Goal: Task Accomplishment & Management: Manage account settings

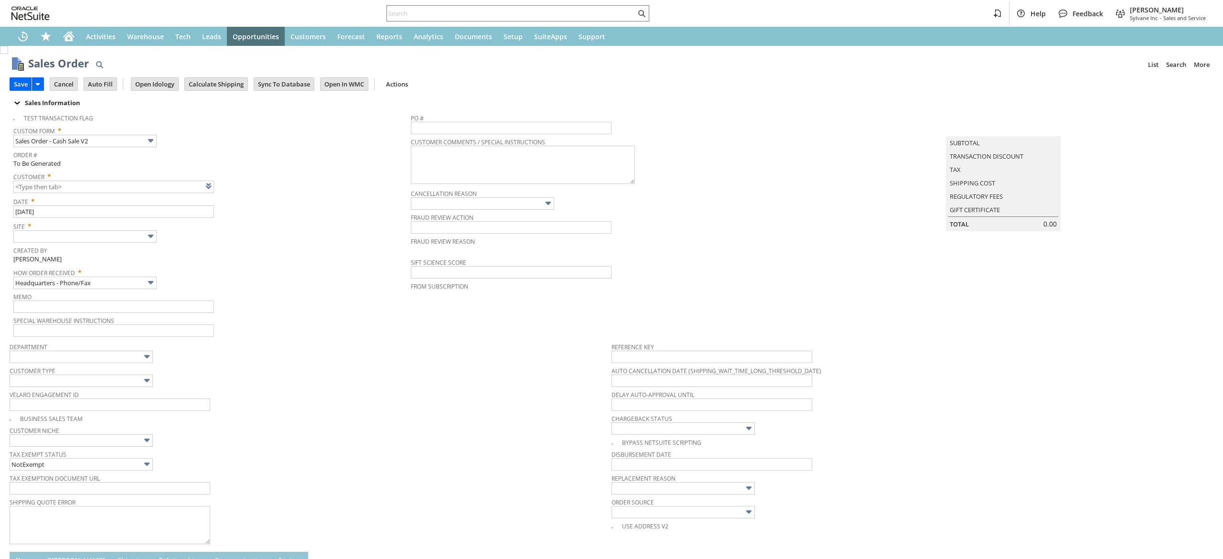
type input "Intelligent Recommendations ⁰"
type input "Add"
type input "Copy Previous"
click at [534, 20] on div at bounding box center [517, 13] width 263 height 16
paste input "cgasp82@zohomail.com"
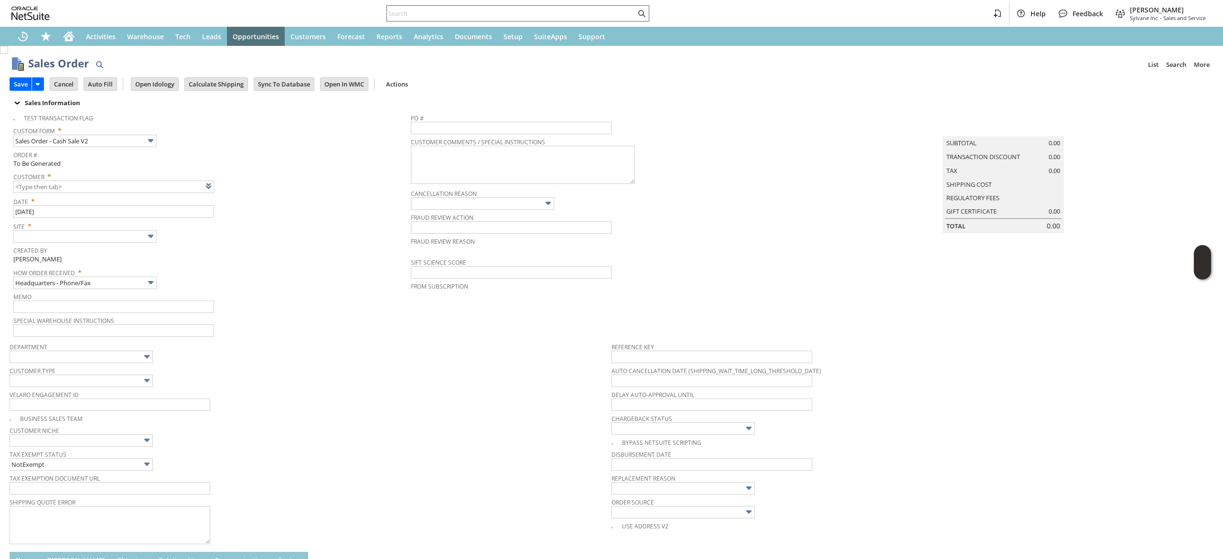
click at [541, 8] on input "text" at bounding box center [511, 13] width 249 height 11
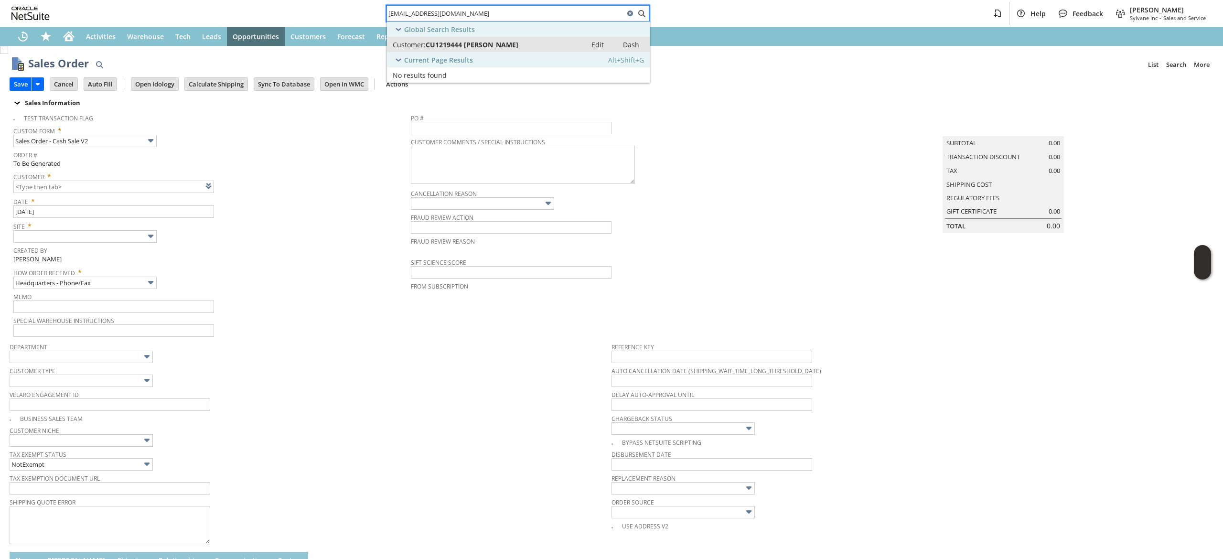
type input "cgasp82@zohomail.com"
click at [499, 49] on span "CU1219444 Christopher Gasparian" at bounding box center [472, 44] width 93 height 9
click at [73, 27] on div "Home" at bounding box center [68, 36] width 23 height 19
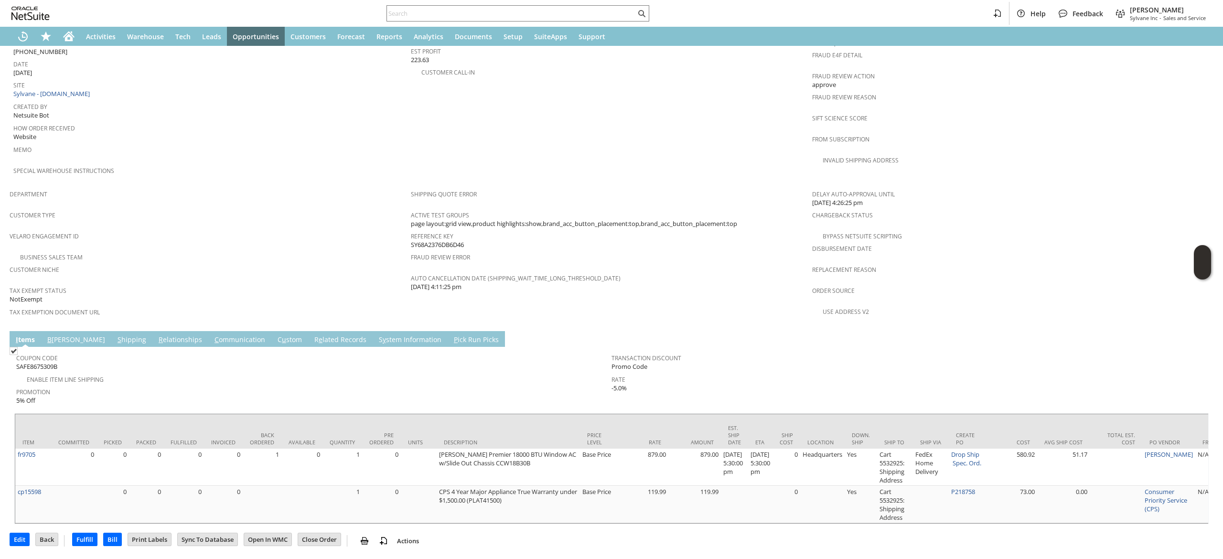
click at [115, 335] on link "S hipping" at bounding box center [131, 340] width 33 height 11
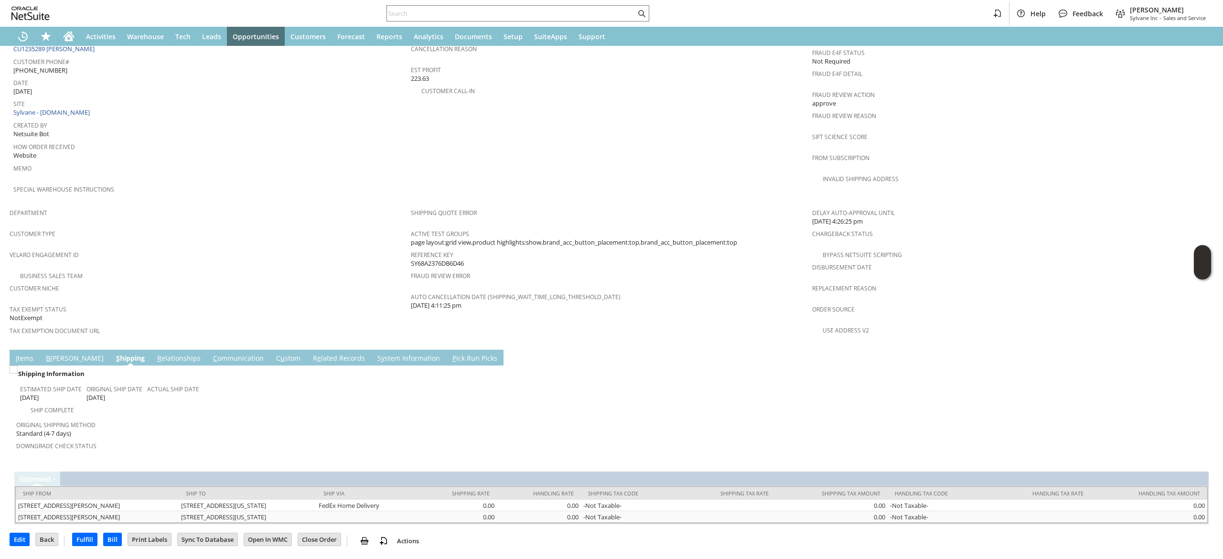
scroll to position [425, 0]
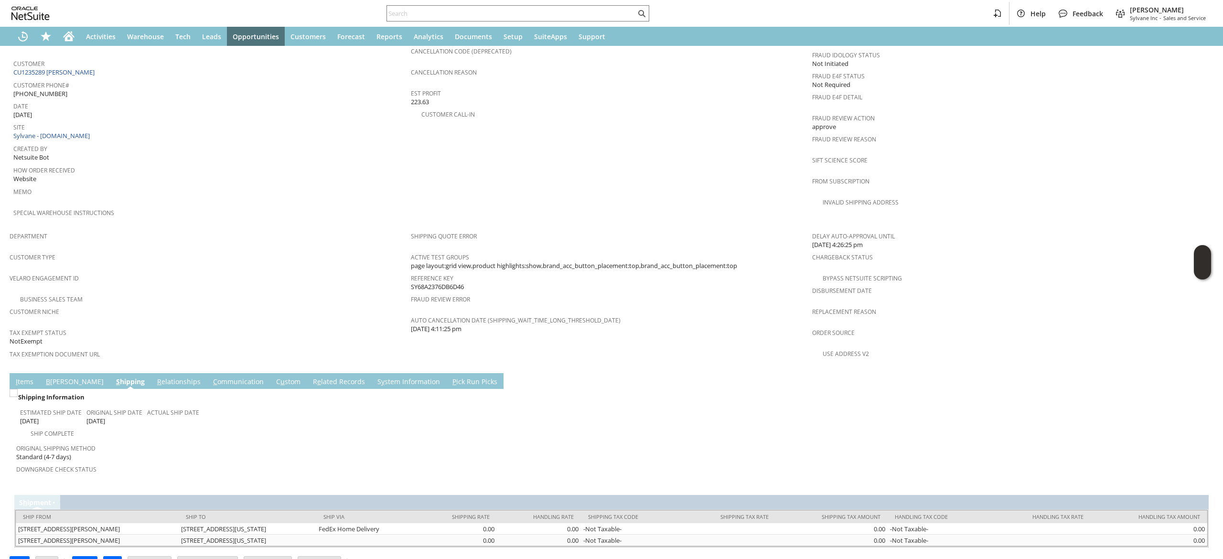
click at [32, 377] on link "I tems" at bounding box center [24, 382] width 22 height 11
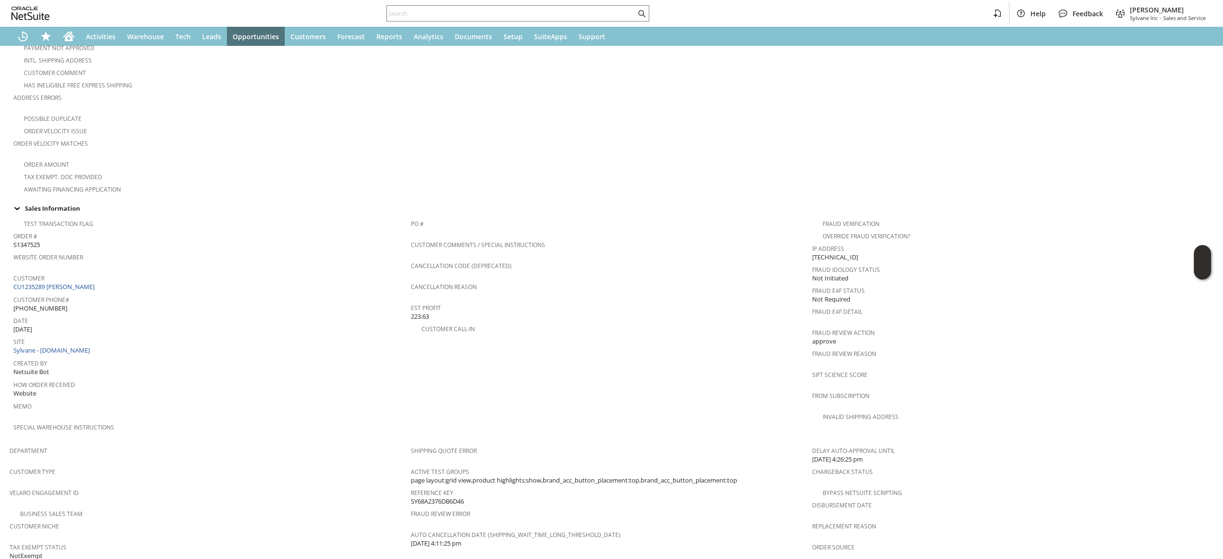
scroll to position [497, 0]
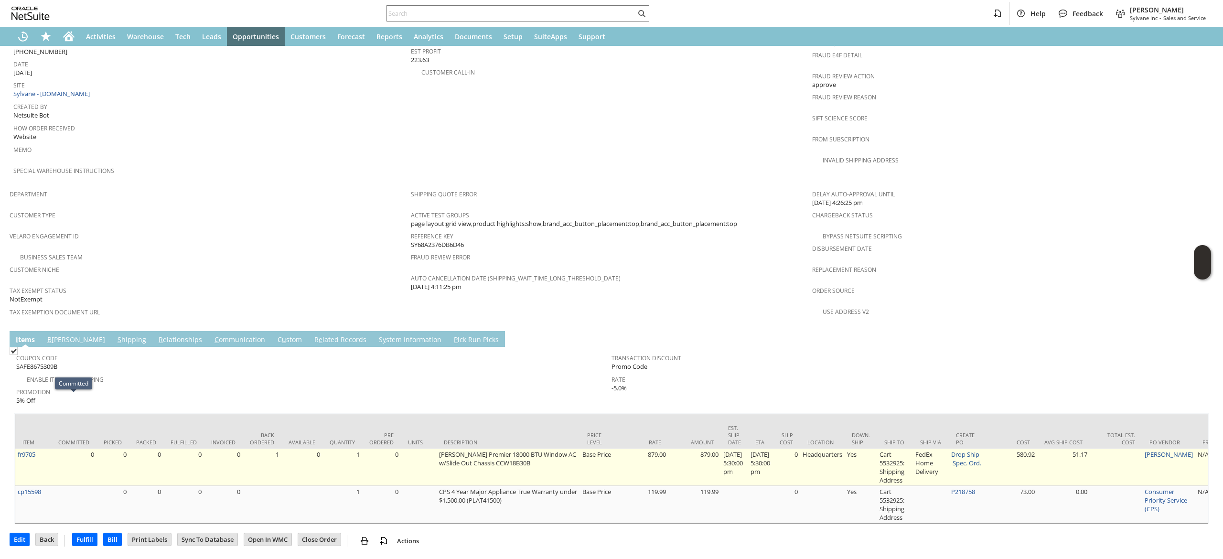
click at [44, 448] on td "fr9705" at bounding box center [33, 466] width 36 height 37
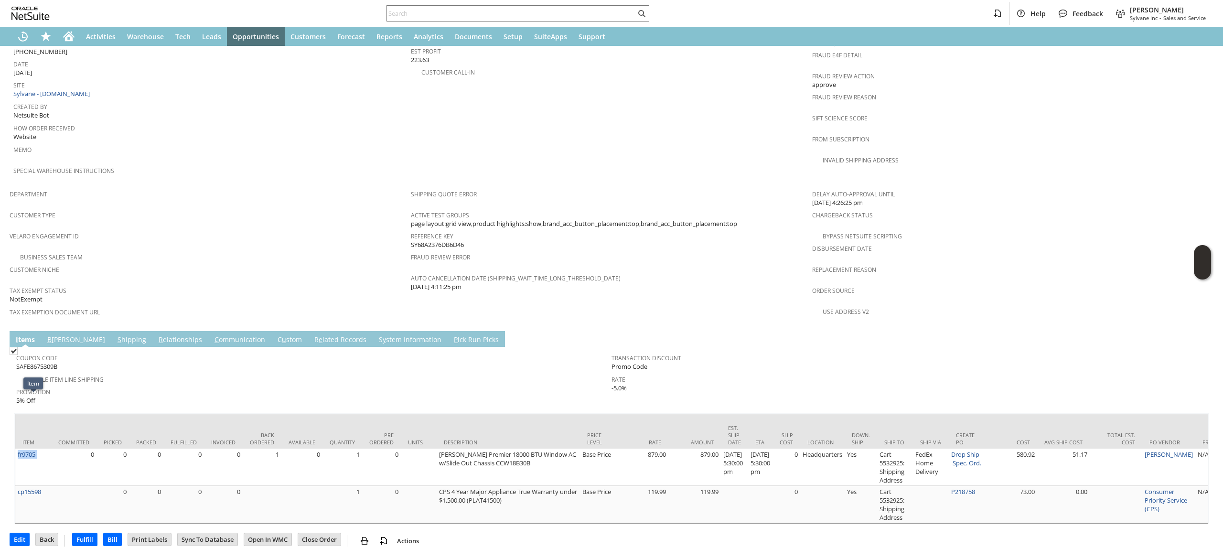
copy tr "fr9705"
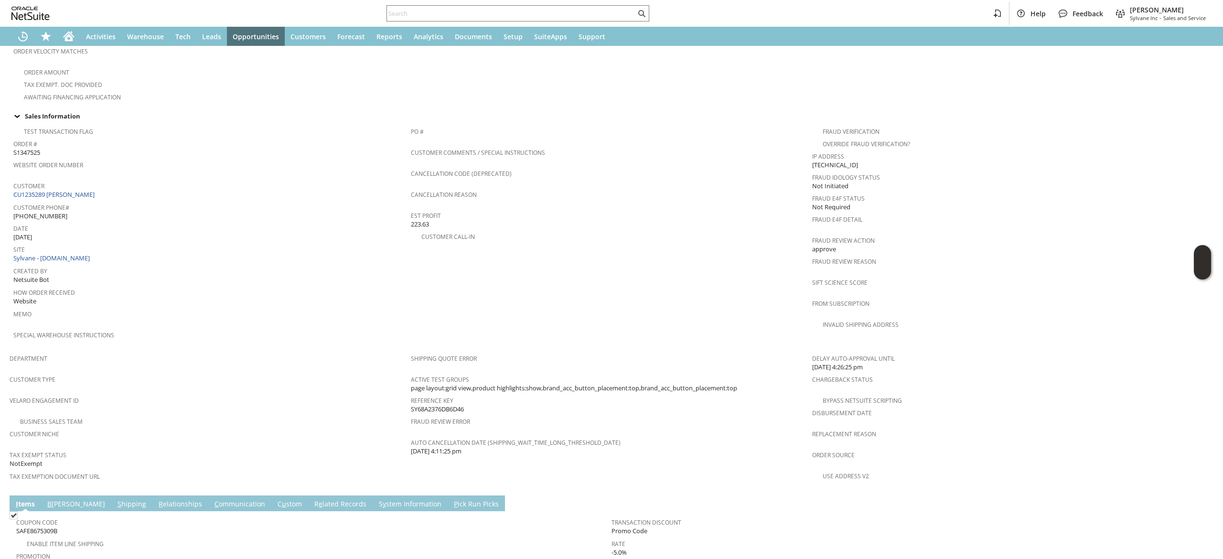
scroll to position [211, 0]
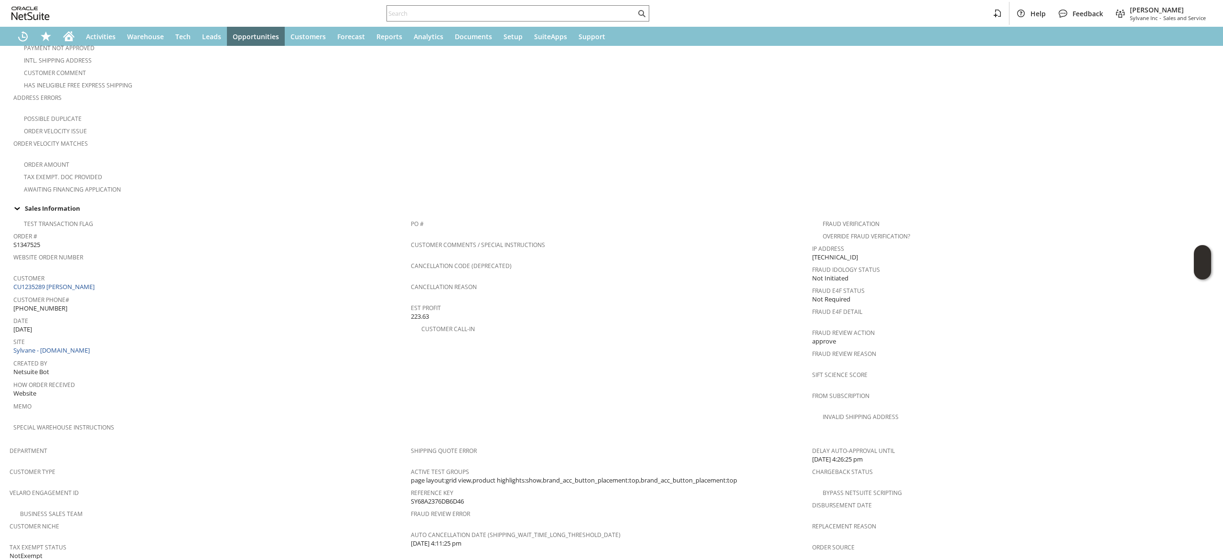
click at [135, 273] on div "Customer CU1235289 Bobby Newson" at bounding box center [209, 281] width 393 height 21
click at [133, 278] on div "Customer CU1235289 Bobby Newson" at bounding box center [209, 281] width 393 height 21
copy tbody "CU1235289 Bobby Newson"
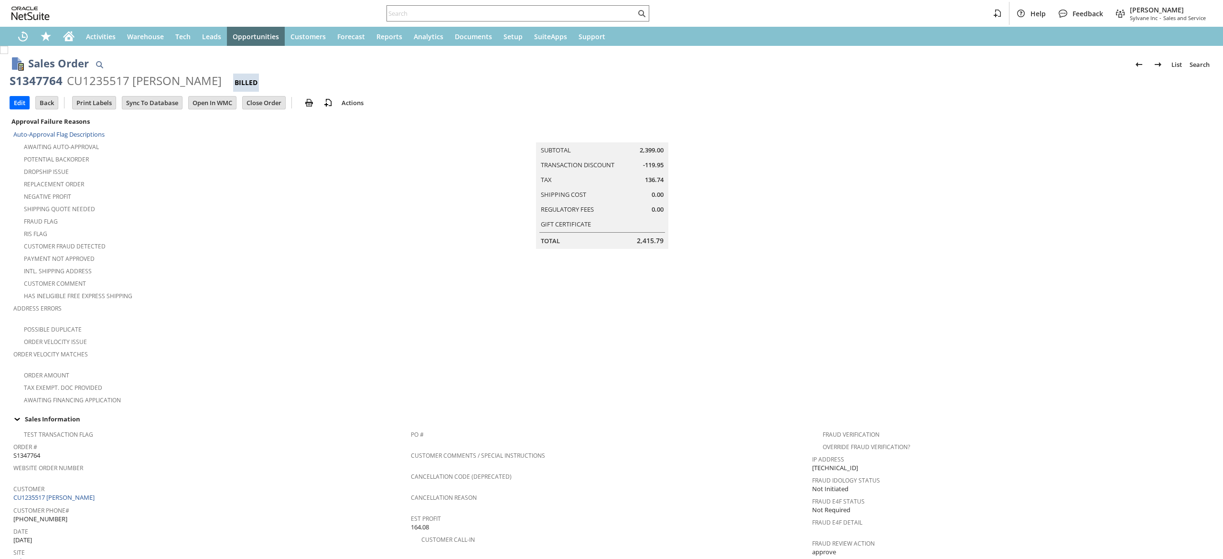
scroll to position [578, 0]
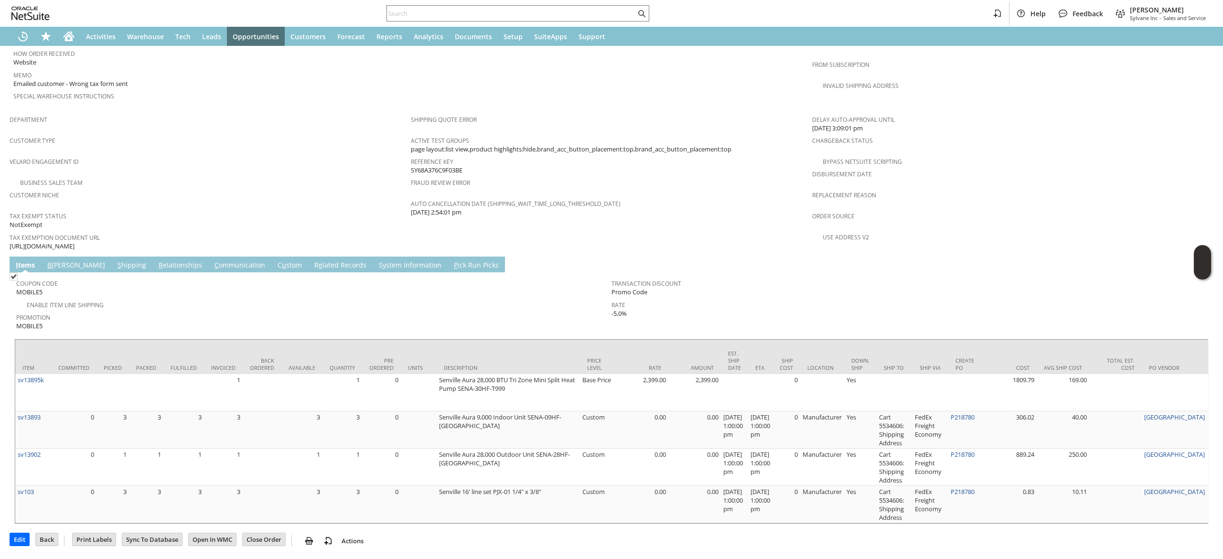
click at [61, 260] on link "B illing" at bounding box center [76, 265] width 63 height 11
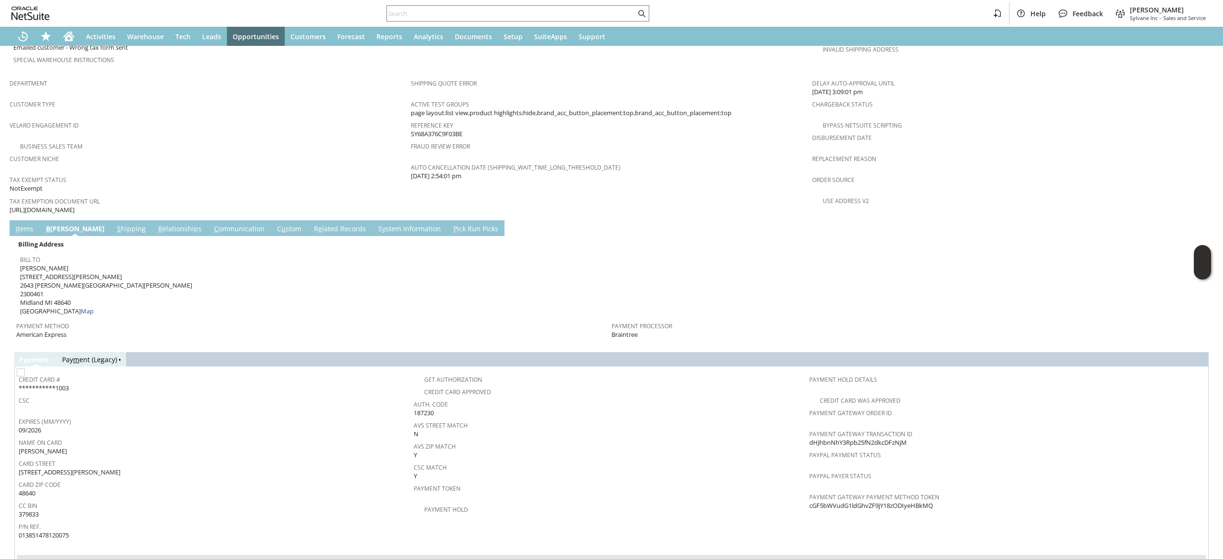
click at [212, 224] on link "C ommunication" at bounding box center [239, 229] width 55 height 11
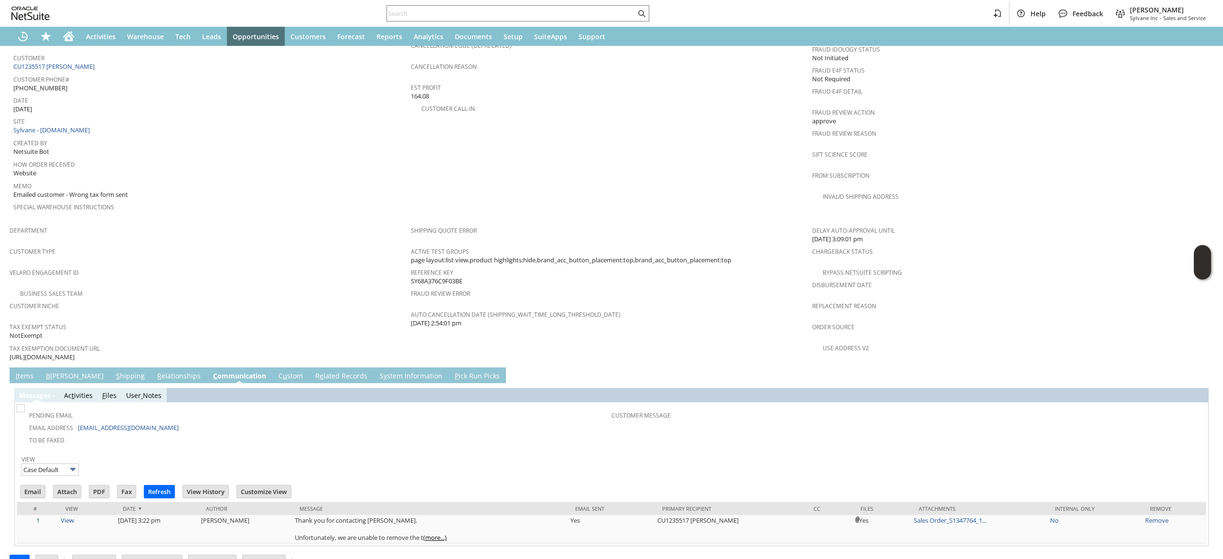
scroll to position [0, 0]
click at [54, 371] on link "B illing" at bounding box center [74, 376] width 63 height 11
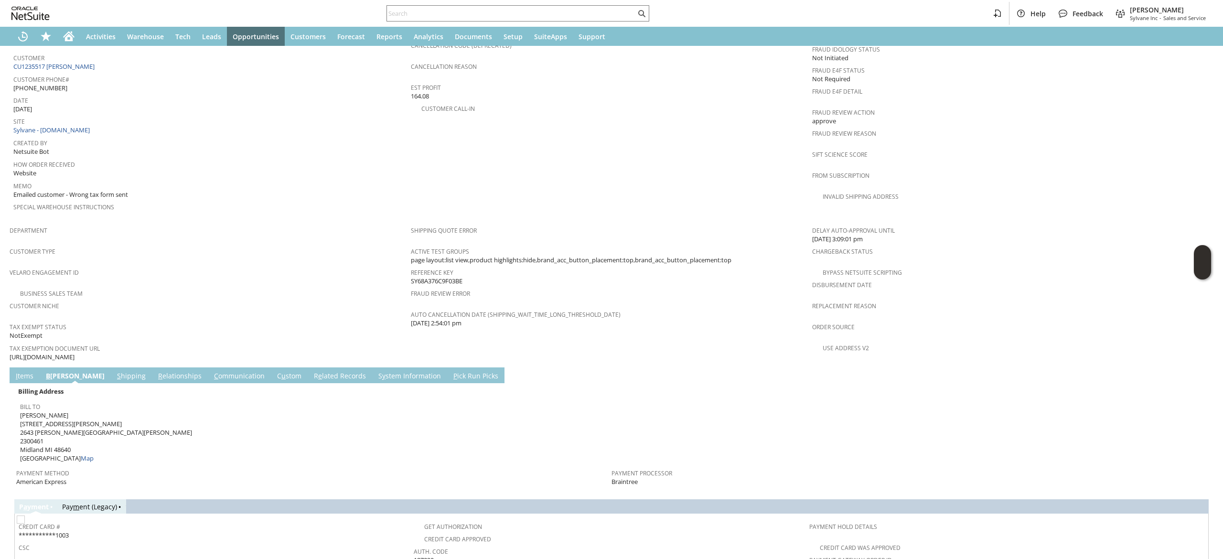
click at [115, 371] on link "S hipping" at bounding box center [131, 376] width 33 height 11
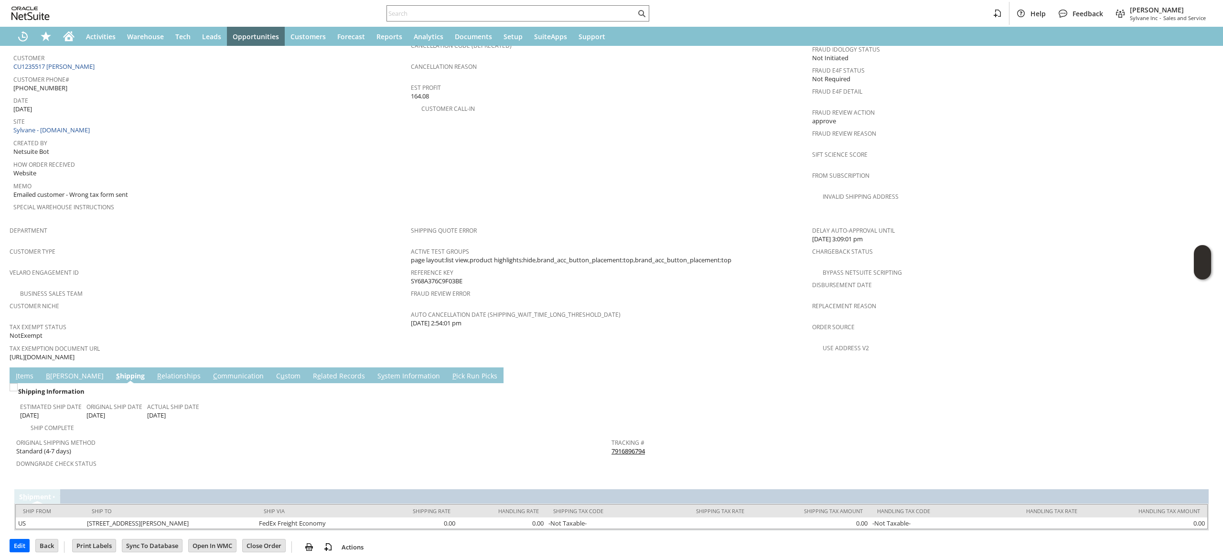
scroll to position [414, 0]
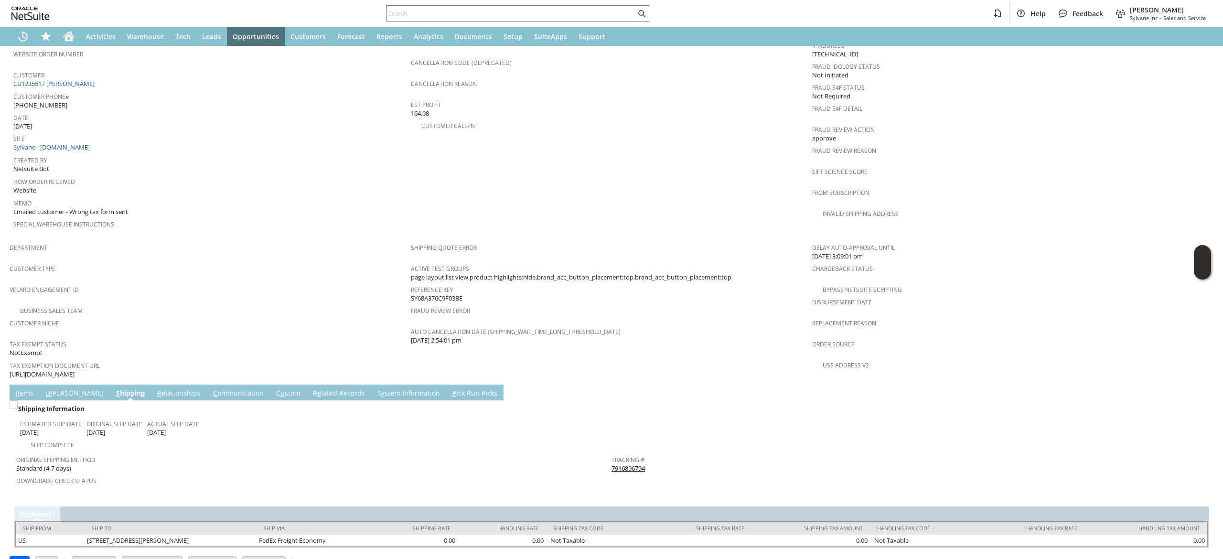
click at [611, 464] on link "7916896794" at bounding box center [627, 468] width 33 height 9
click at [692, 474] on span "Return Tracking #" at bounding box center [906, 479] width 590 height 11
click at [694, 474] on span "Return Tracking #" at bounding box center [906, 479] width 590 height 11
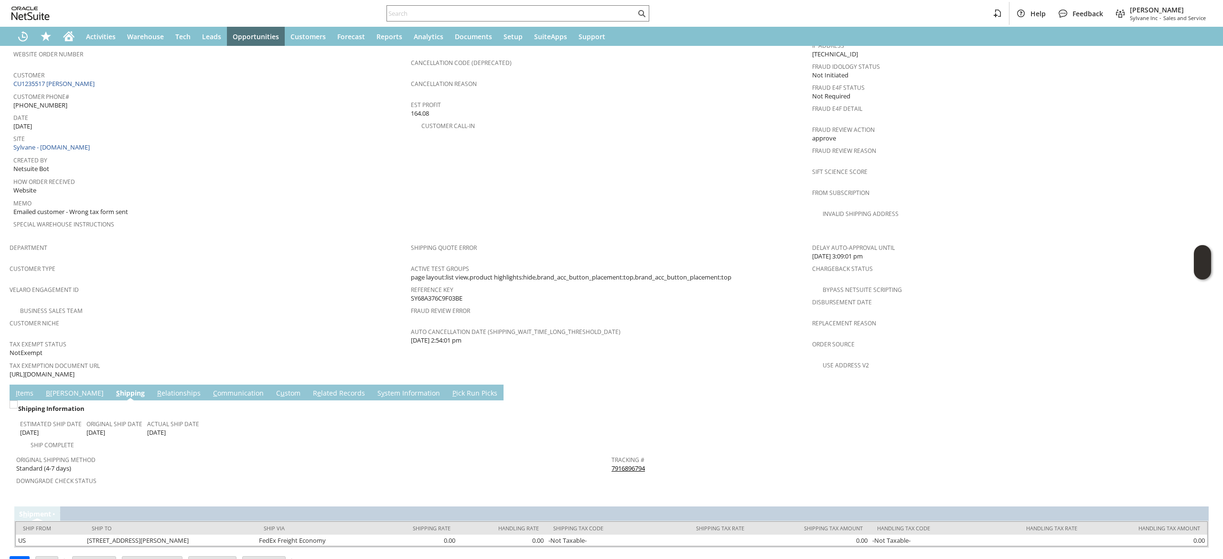
click at [658, 453] on div "Tracking # 7916896794" at bounding box center [906, 463] width 590 height 20
copy tbody "7916896794 Return Tracking #"
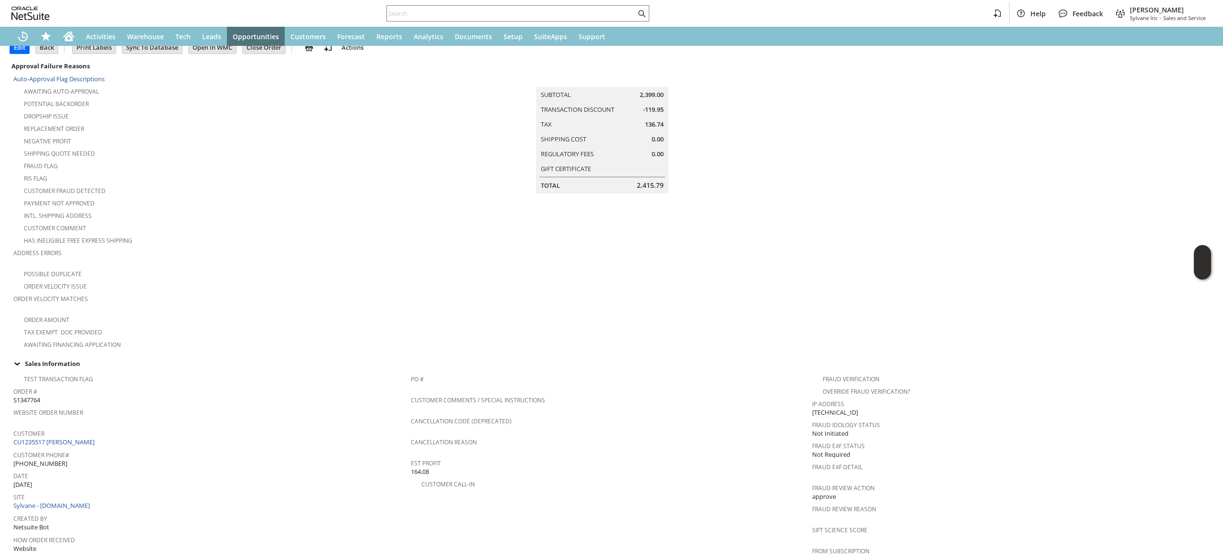
scroll to position [0, 0]
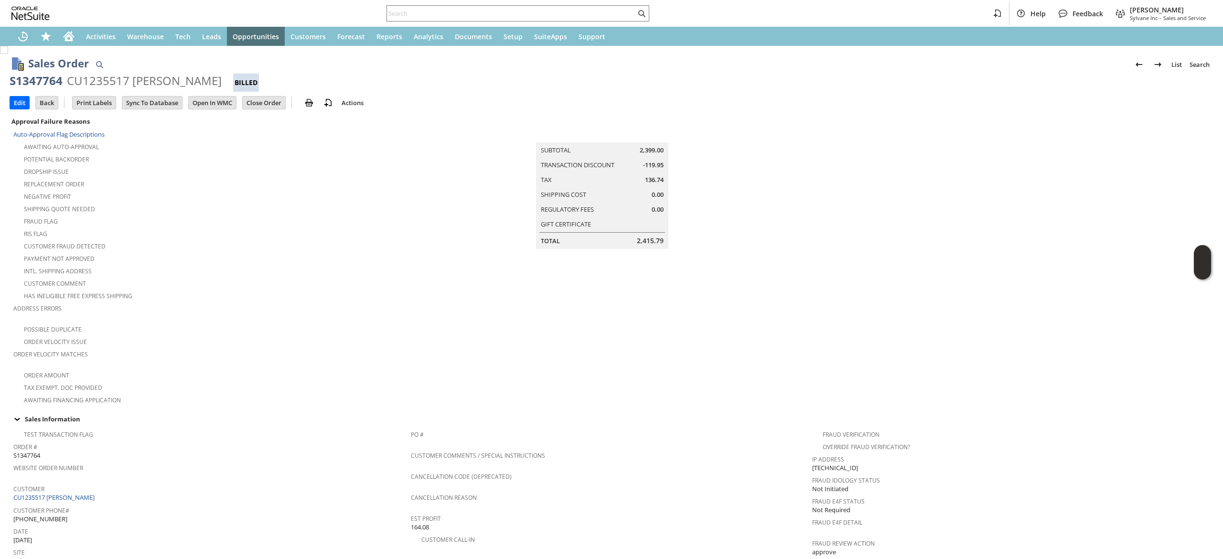
click at [119, 485] on div "Customer CU1235517 Alan Hartman" at bounding box center [209, 492] width 393 height 21
copy tbody "CU1235517 Alan Hartman"
click at [431, 11] on input "text" at bounding box center [511, 13] width 249 height 11
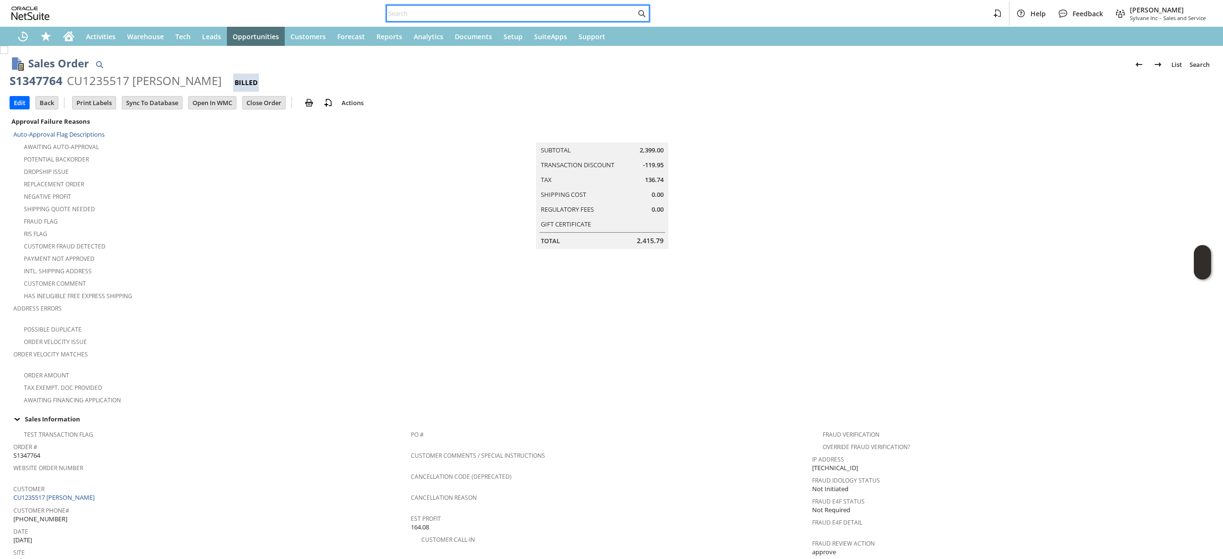
paste input "2257182841"
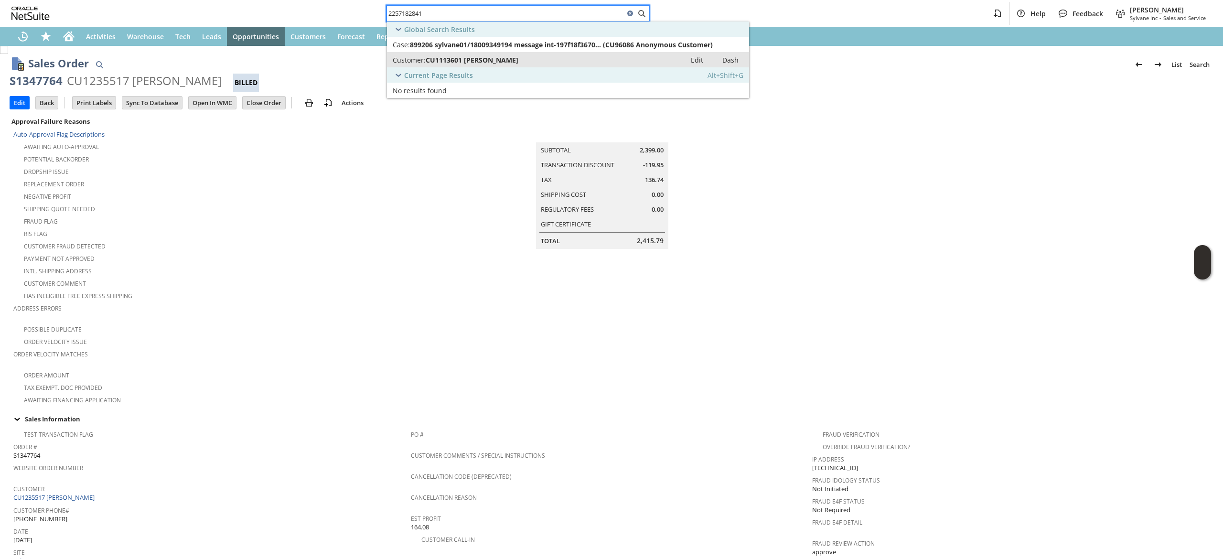
type input "2257182841"
click at [516, 61] on div "Customer: CU1113601 jeffery parault" at bounding box center [536, 59] width 287 height 9
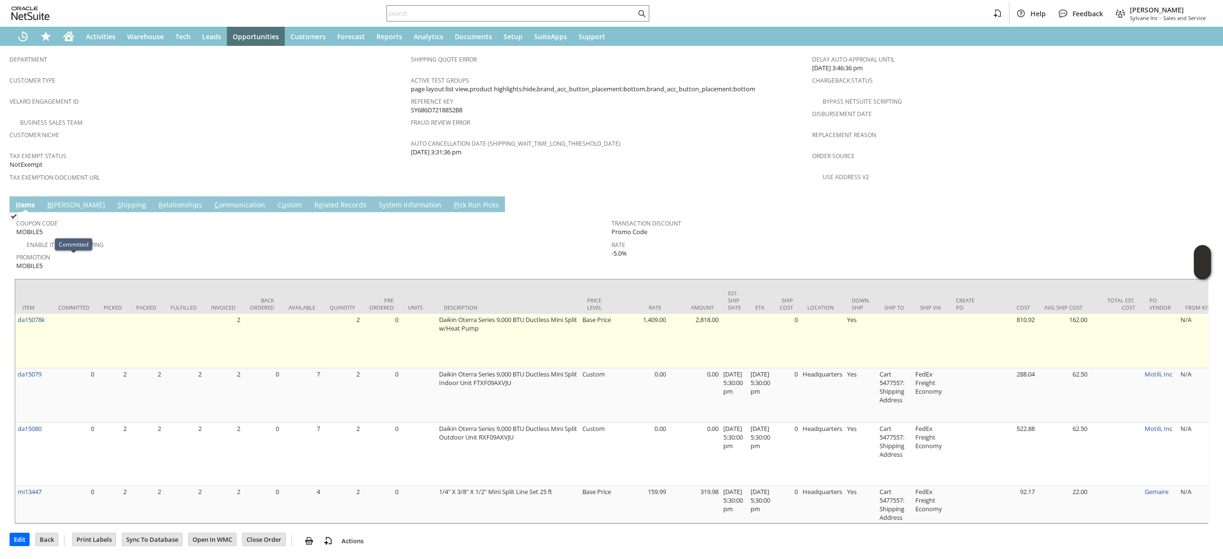
click at [48, 314] on td "da15078k" at bounding box center [33, 341] width 36 height 54
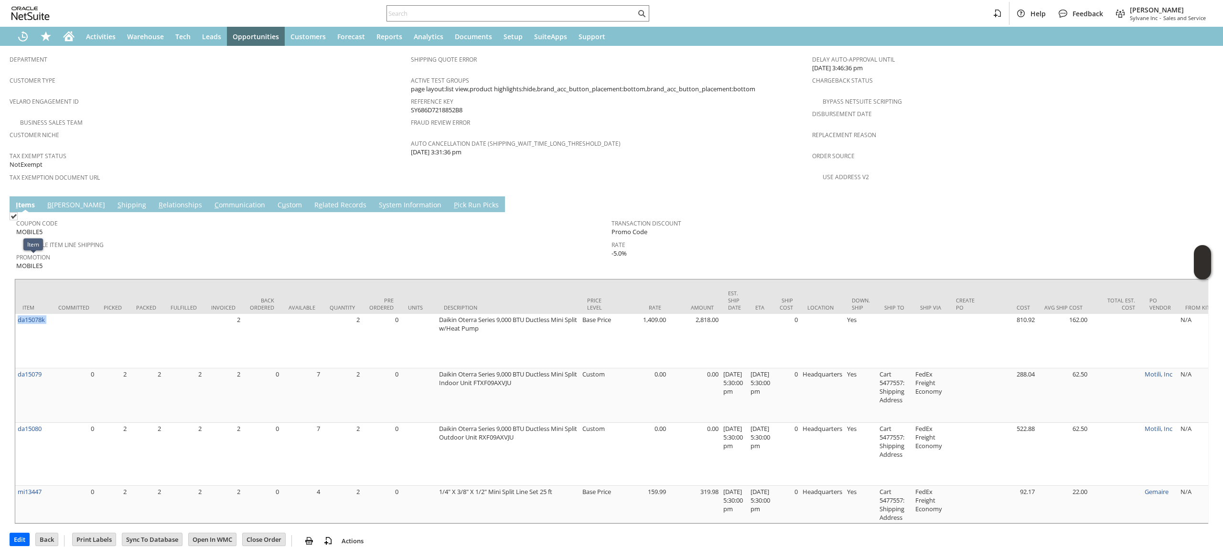
copy tr "da15078k"
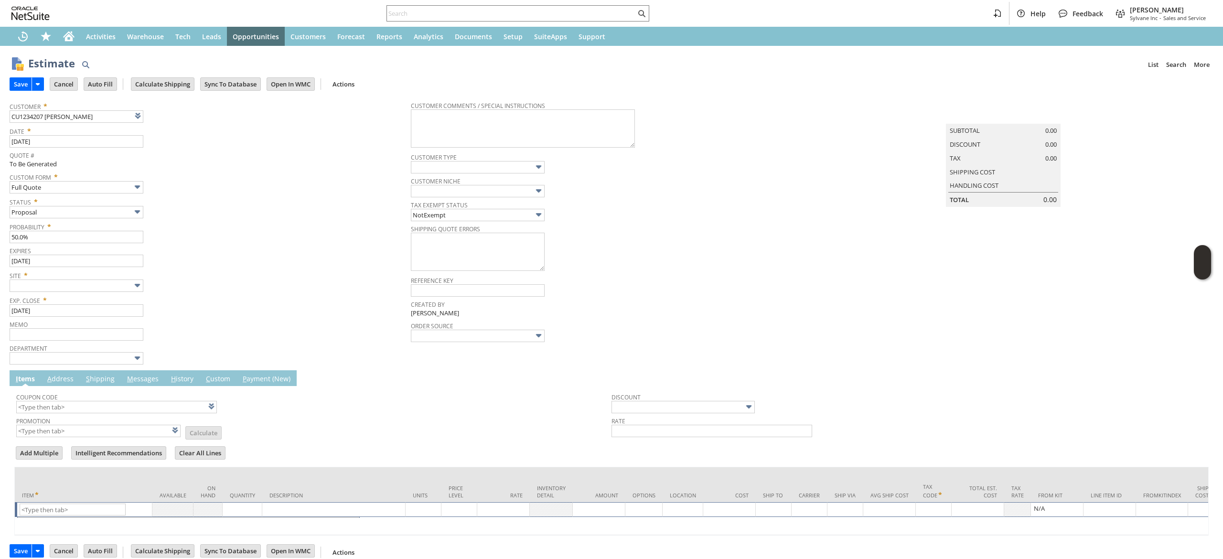
type input "[DATE]"
type input "Intelligent Recommendations ⁰"
click at [120, 288] on input "text" at bounding box center [77, 285] width 134 height 12
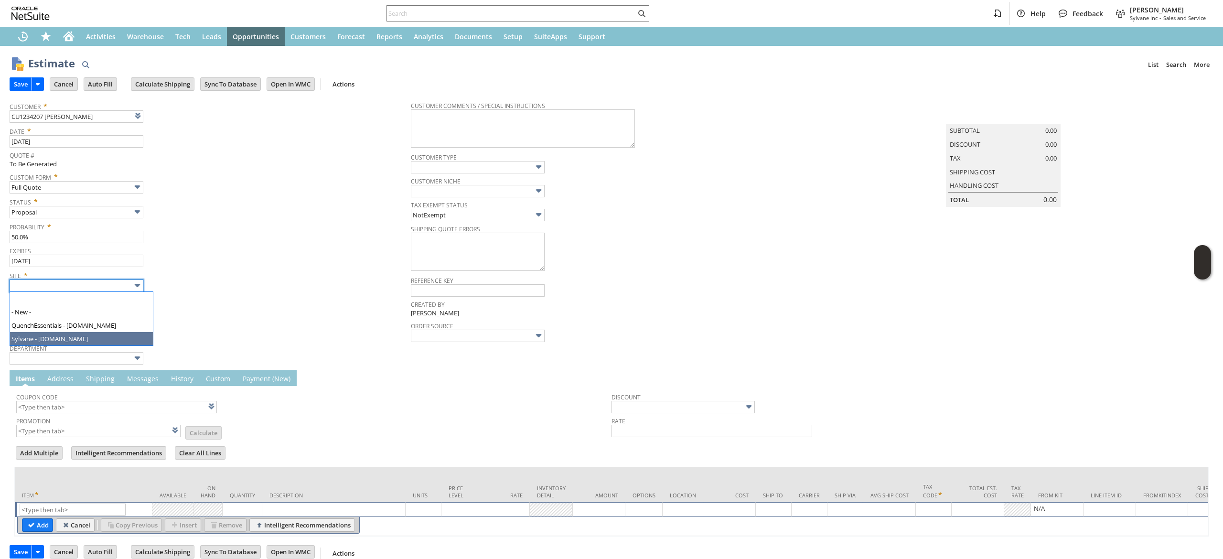
type input "Intelligent Recommendations ⁰"
type input "Sylvane - [DOMAIN_NAME]"
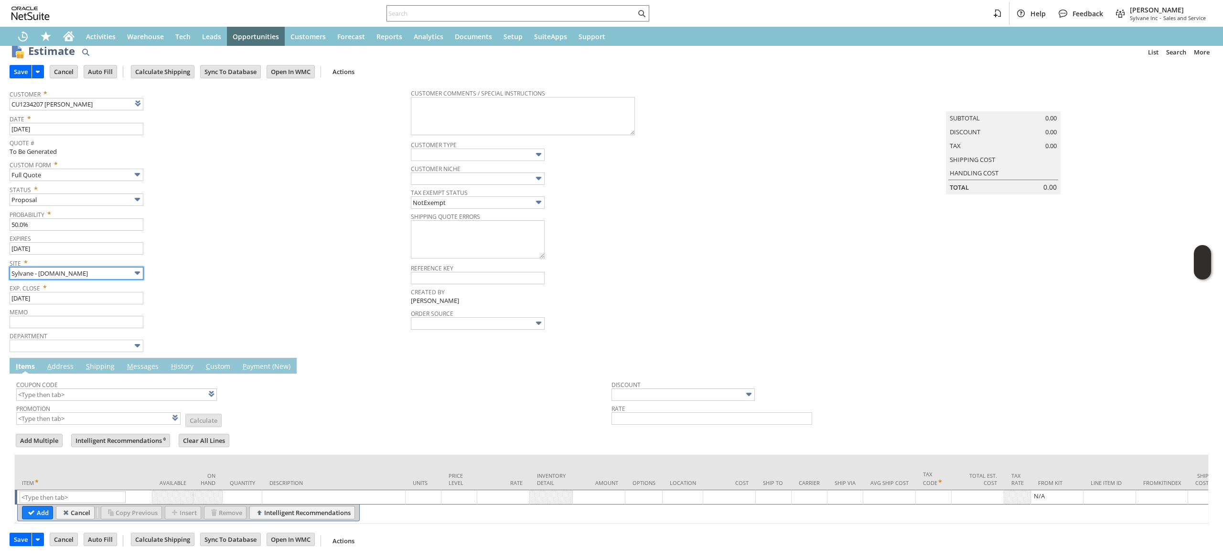
scroll to position [29, 0]
drag, startPoint x: 111, startPoint y: 471, endPoint x: 106, endPoint y: 460, distance: 12.0
click at [76, 491] on input "text" at bounding box center [73, 497] width 106 height 12
paste input "fr1786"
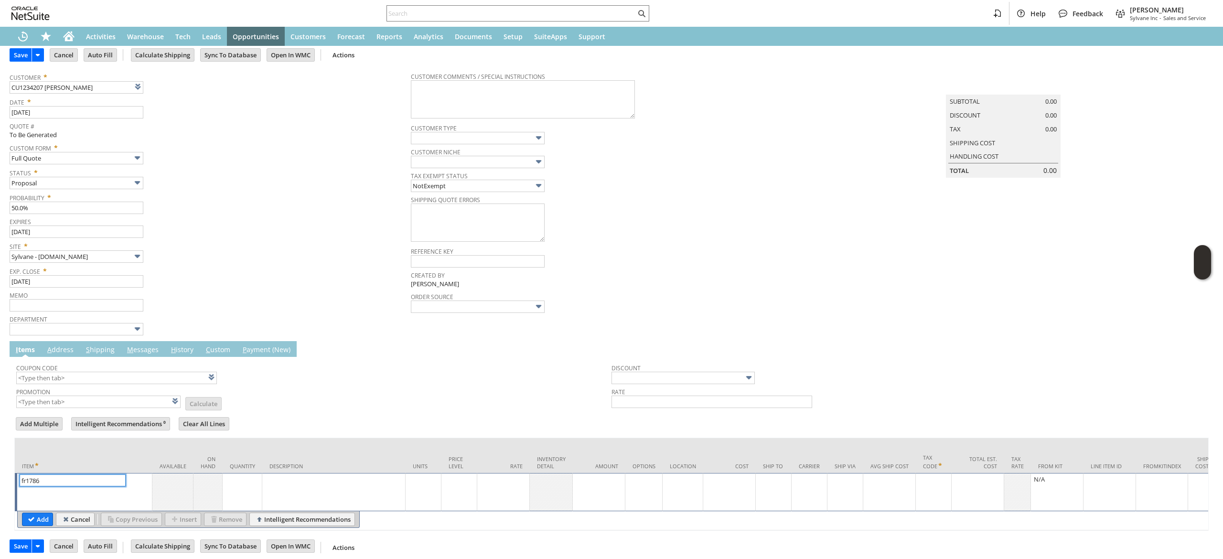
type input "fr1786"
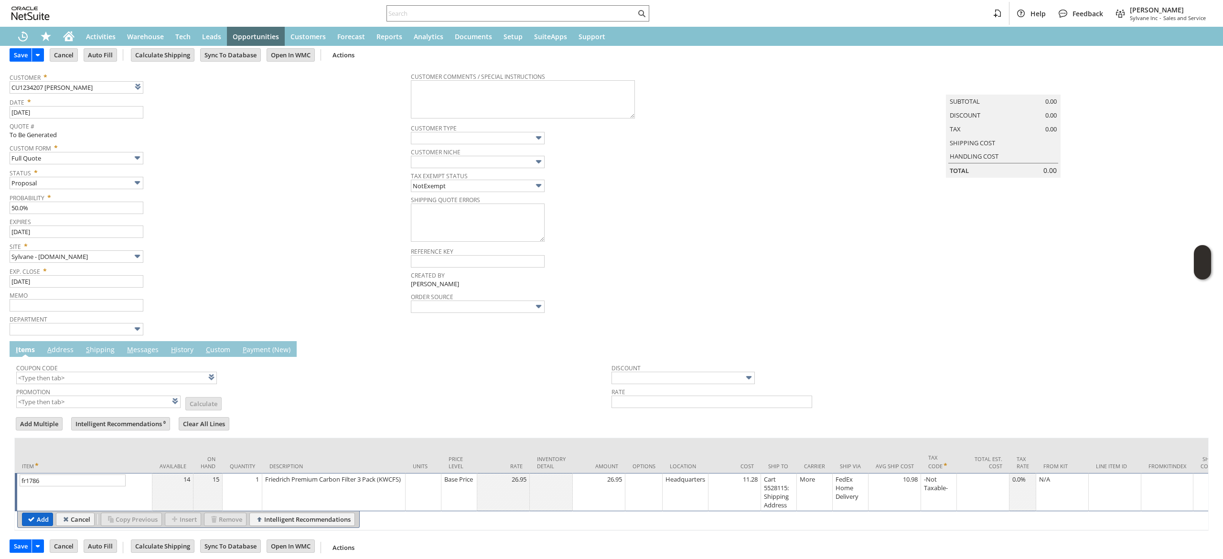
drag, startPoint x: 46, startPoint y: 519, endPoint x: 80, endPoint y: 241, distance: 280.5
click at [46, 519] on input "Add" at bounding box center [37, 519] width 30 height 12
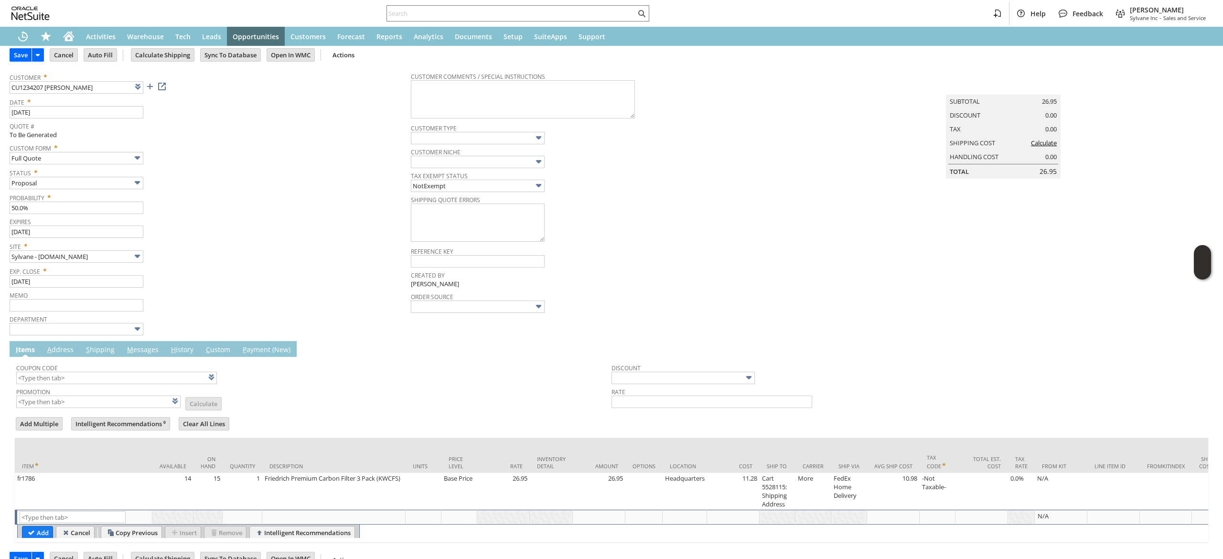
scroll to position [0, 0]
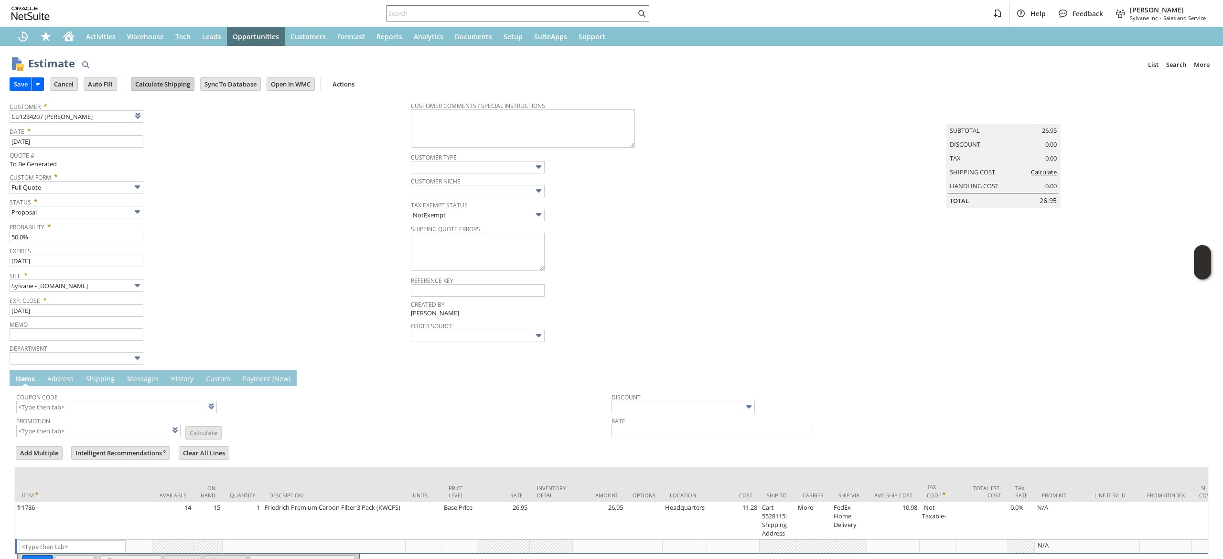
click at [168, 87] on input "Calculate Shipping" at bounding box center [162, 84] width 63 height 12
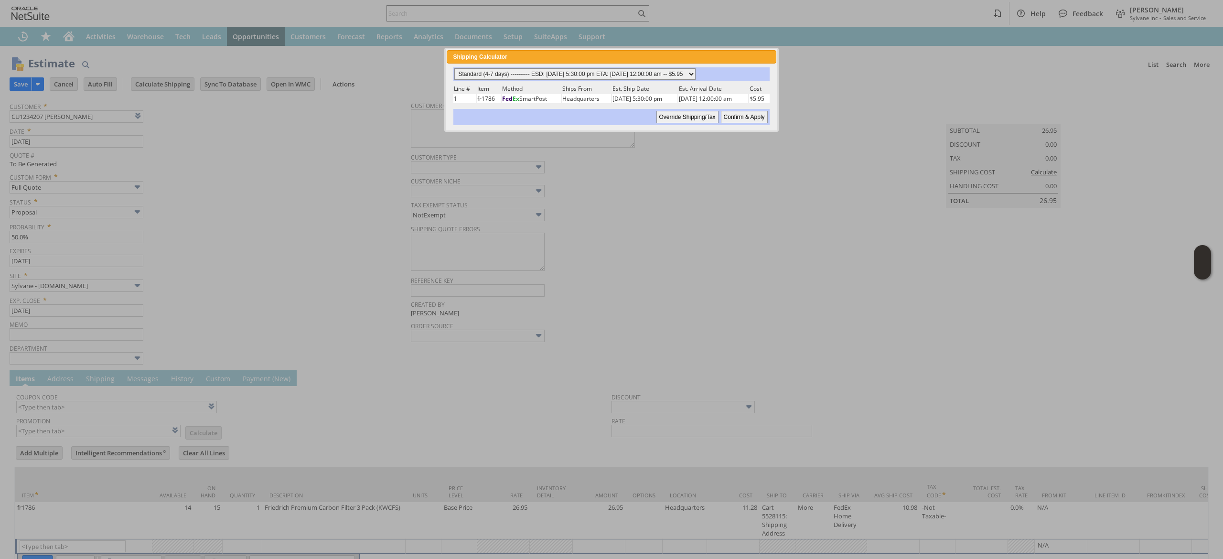
click at [675, 73] on select "Standard (4-7 days) ---------- ESD: 08/25/2025 5:30:00 pm ETA: 08/29/2025 12:00…" at bounding box center [574, 73] width 241 height 11
select select "3 Day ------------------------ ESD: 08/25/2025 5:30:00 pm ETA: 08/28/2025 12:00…"
click at [454, 68] on select "Standard (4-7 days) ---------- ESD: 08/25/2025 5:30:00 pm ETA: 08/29/2025 12:00…" at bounding box center [574, 73] width 241 height 11
drag, startPoint x: 747, startPoint y: 115, endPoint x: 777, endPoint y: 0, distance: 118.4
click at [748, 115] on input "Confirm & Apply" at bounding box center [744, 117] width 47 height 12
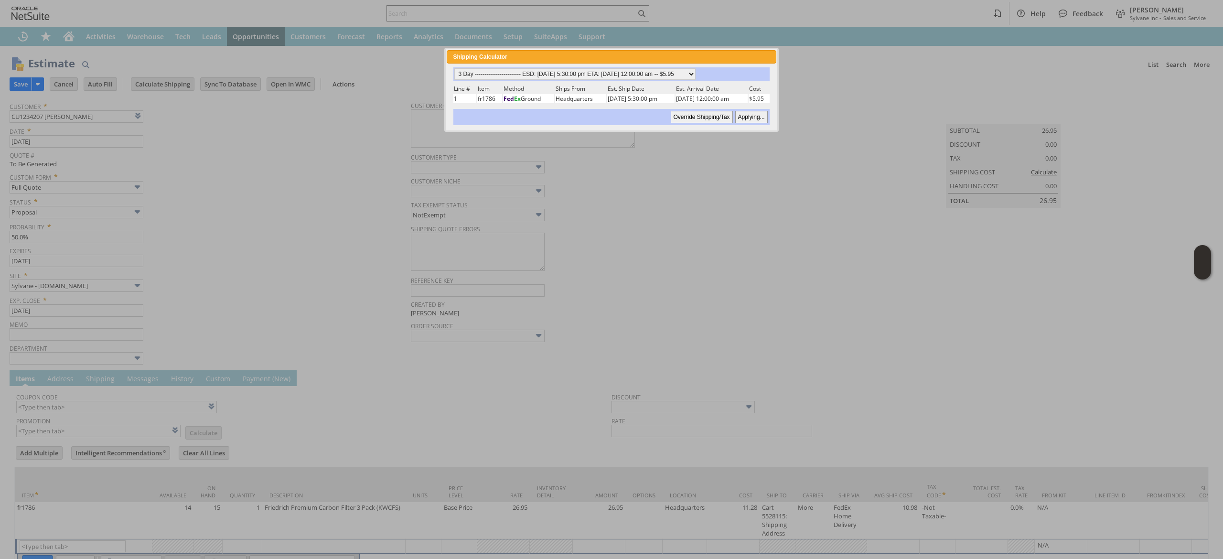
type input "Add"
type input "Copy Previous"
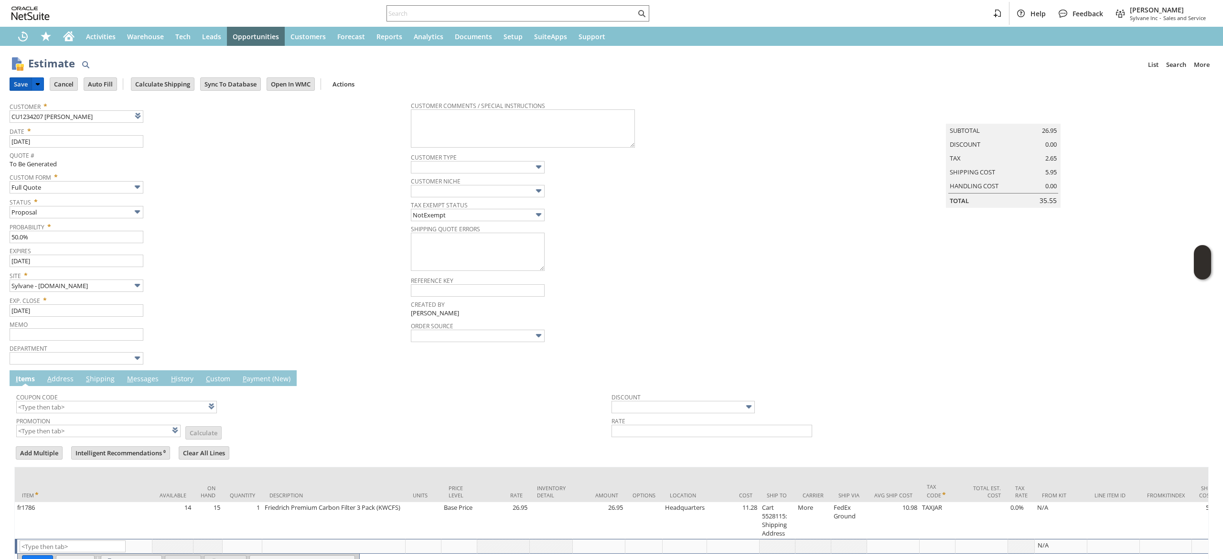
click at [25, 83] on input "Save" at bounding box center [20, 84] width 21 height 12
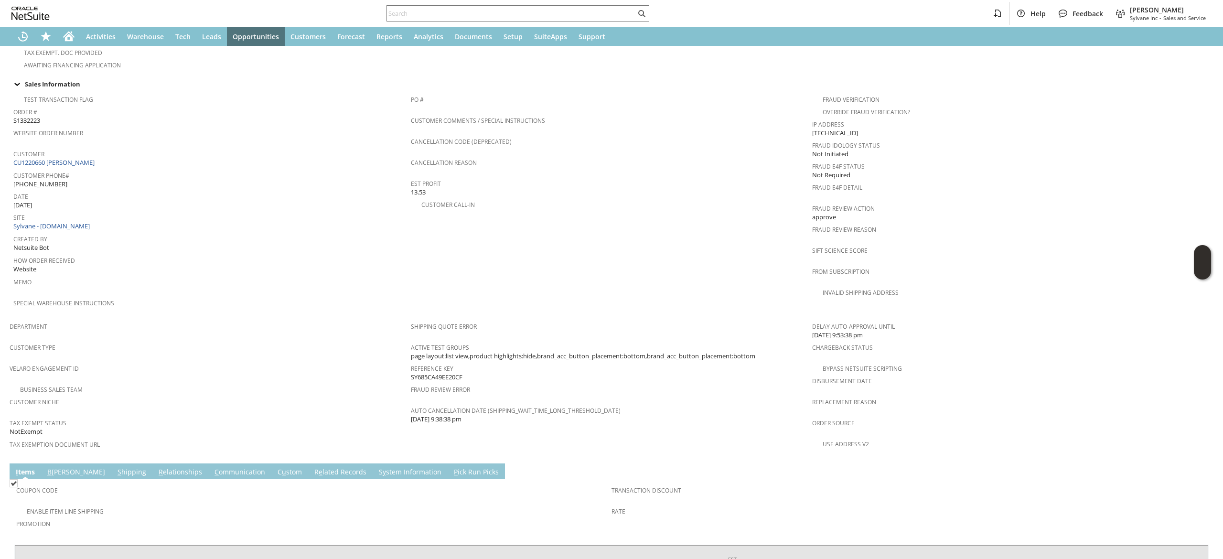
scroll to position [230, 0]
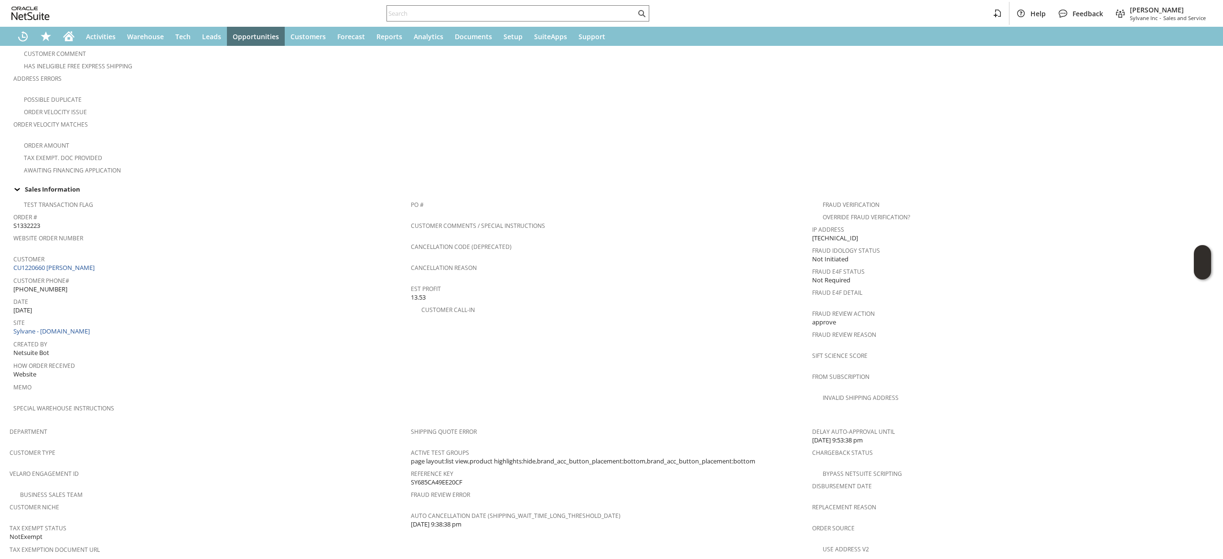
click at [115, 253] on div "Customer CU1220660 Jamie M Peters" at bounding box center [209, 262] width 393 height 21
click at [109, 256] on div "Customer CU1220660 Jamie M Peters" at bounding box center [209, 262] width 393 height 21
copy tbody "CU1220660 Jamie M Peters"
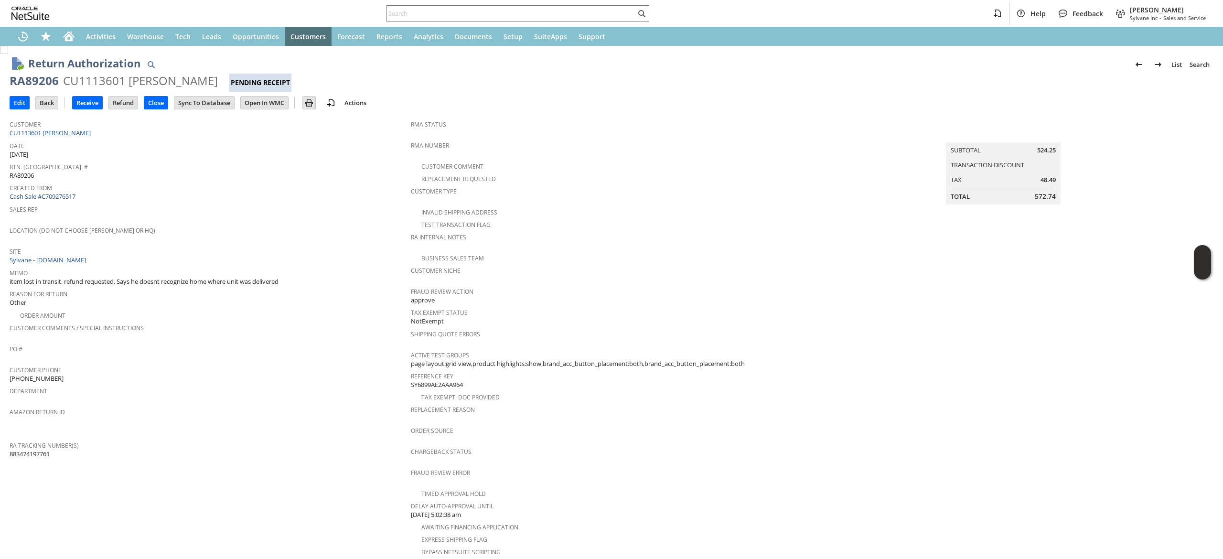
click at [176, 266] on span "Memo" at bounding box center [208, 271] width 396 height 11
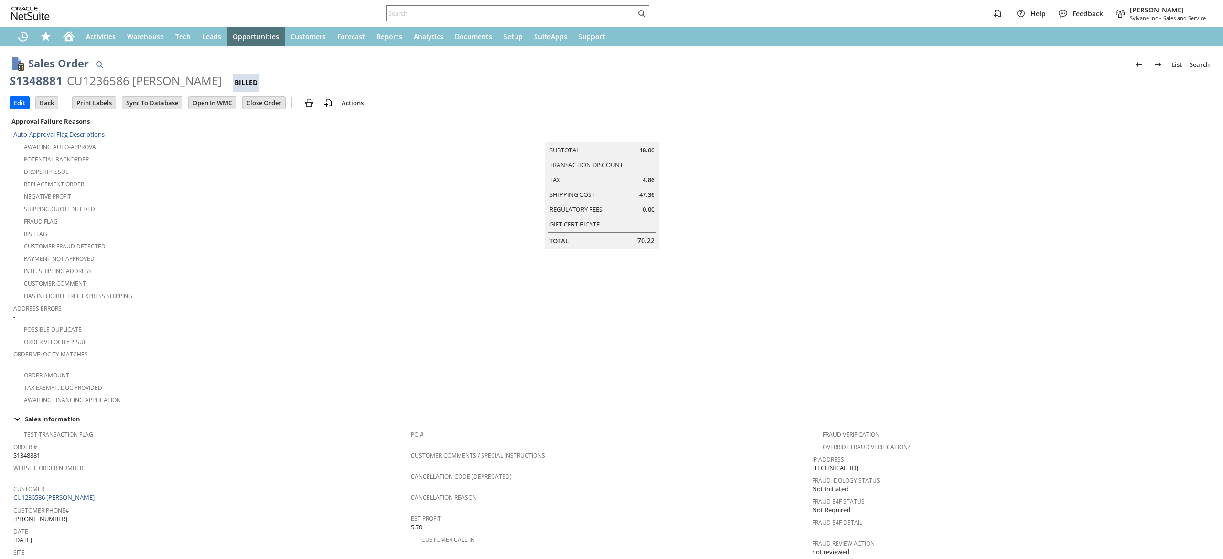
scroll to position [436, 0]
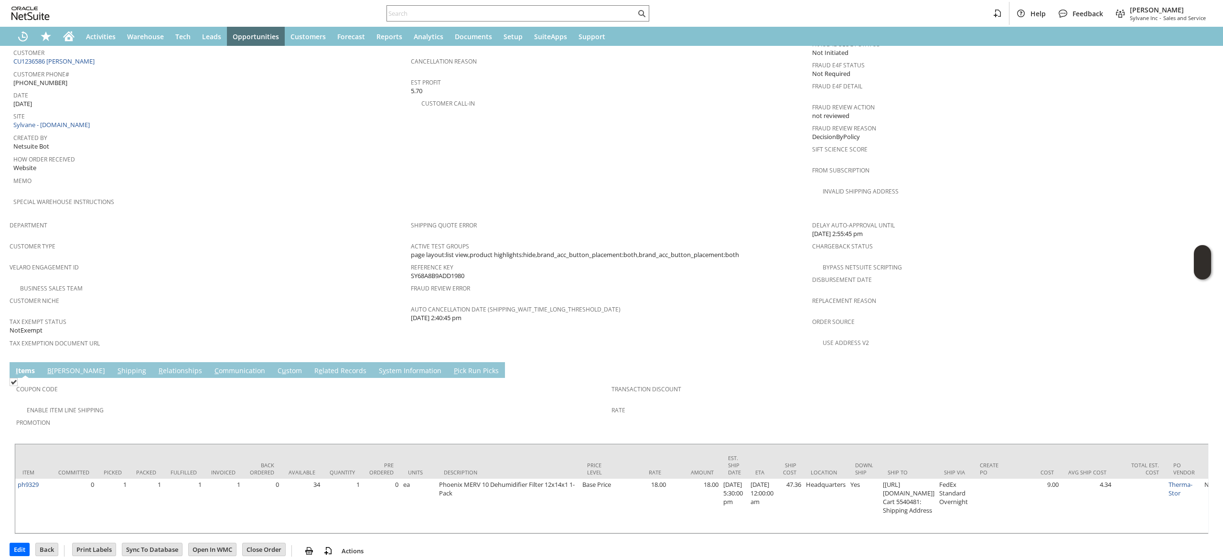
drag, startPoint x: 54, startPoint y: 351, endPoint x: 130, endPoint y: 375, distance: 79.3
click at [55, 366] on link "B illing" at bounding box center [76, 371] width 63 height 11
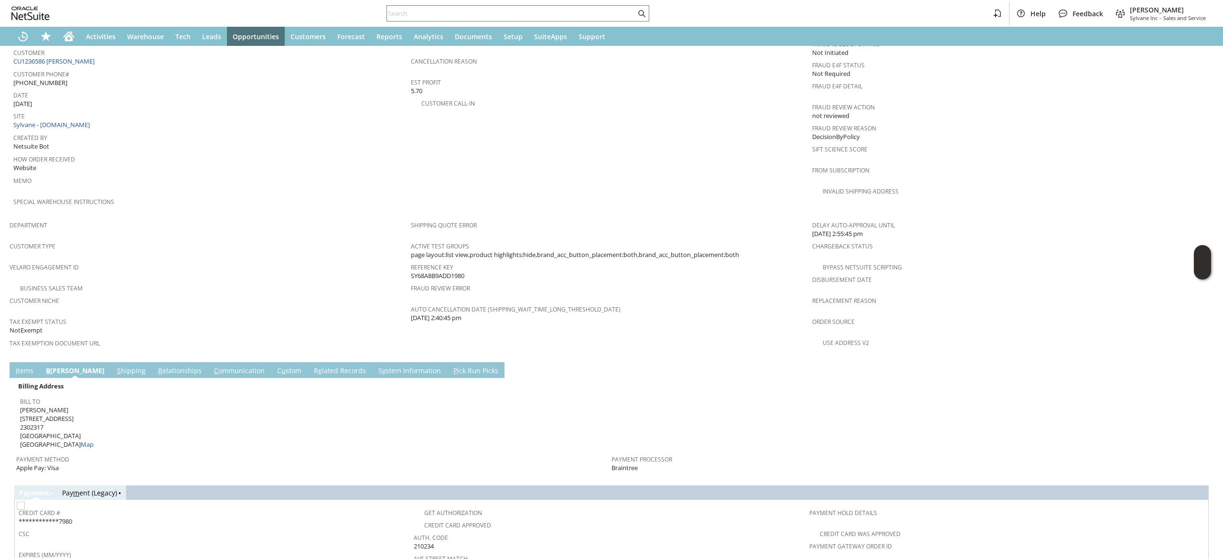
click at [18, 366] on link "I tems" at bounding box center [24, 371] width 22 height 11
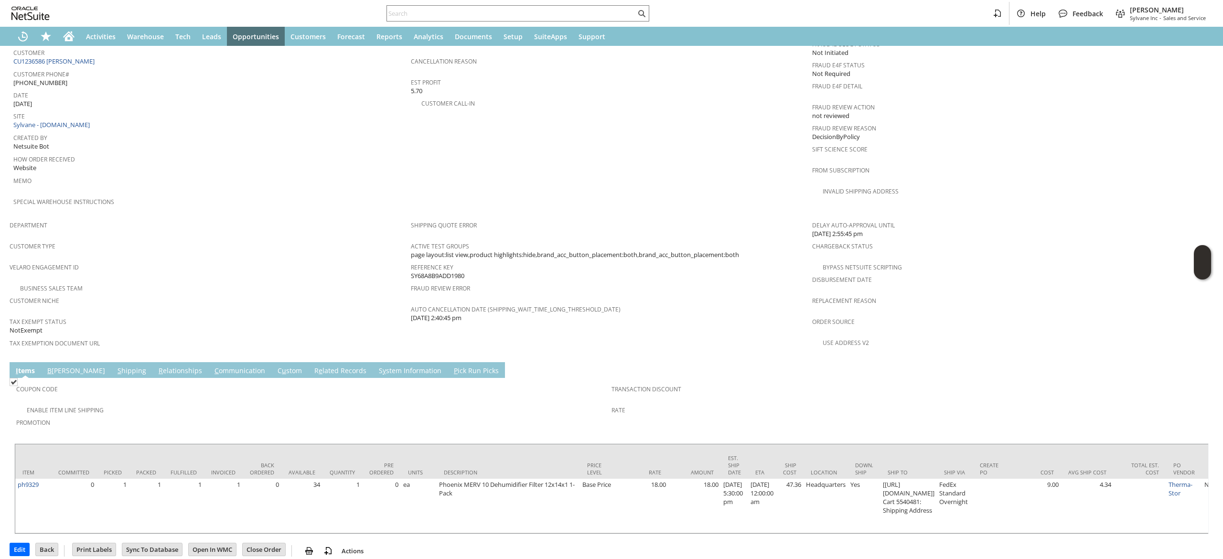
click at [115, 366] on link "S hipping" at bounding box center [131, 371] width 33 height 11
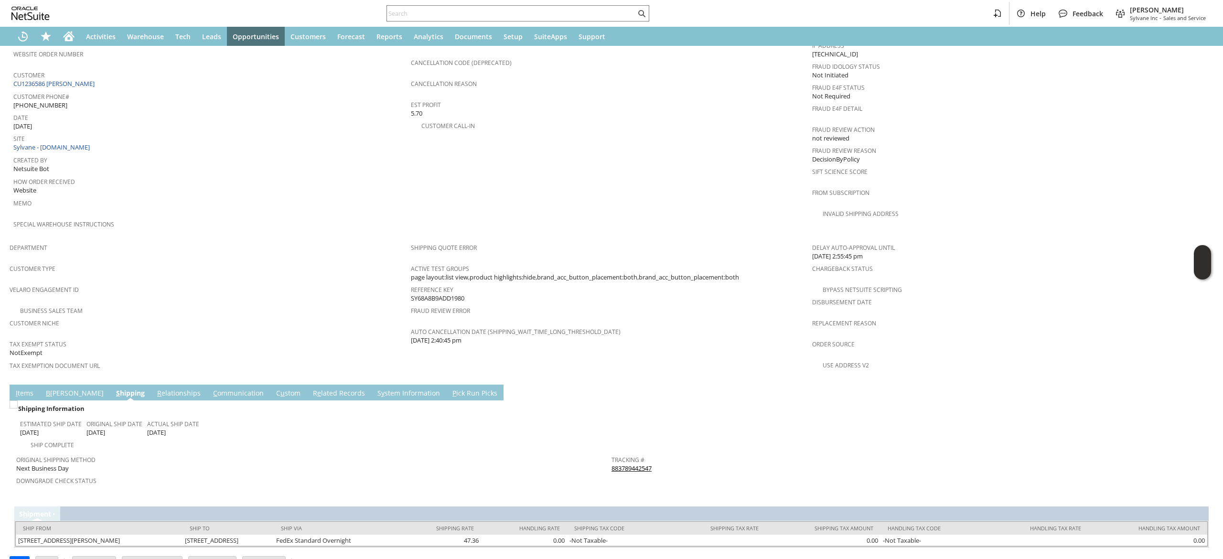
drag, startPoint x: 598, startPoint y: 446, endPoint x: 608, endPoint y: 450, distance: 11.2
click at [604, 450] on tr "Original Shipping Method Next Business Day Downgrade Check Status Tracking # 88…" at bounding box center [611, 472] width 1190 height 44
click at [611, 474] on span "Return Tracking #" at bounding box center [906, 479] width 590 height 11
click at [621, 464] on link "883789442547" at bounding box center [631, 468] width 40 height 9
click at [29, 388] on link "I tems" at bounding box center [24, 393] width 22 height 11
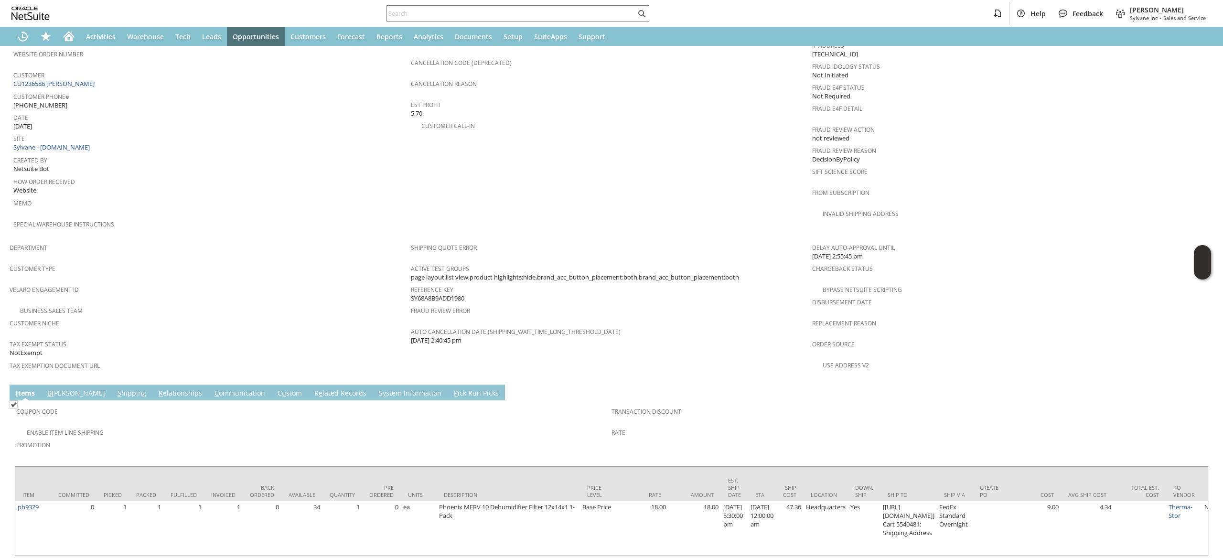
click at [376, 388] on link "S y stem Information" at bounding box center [409, 393] width 67 height 11
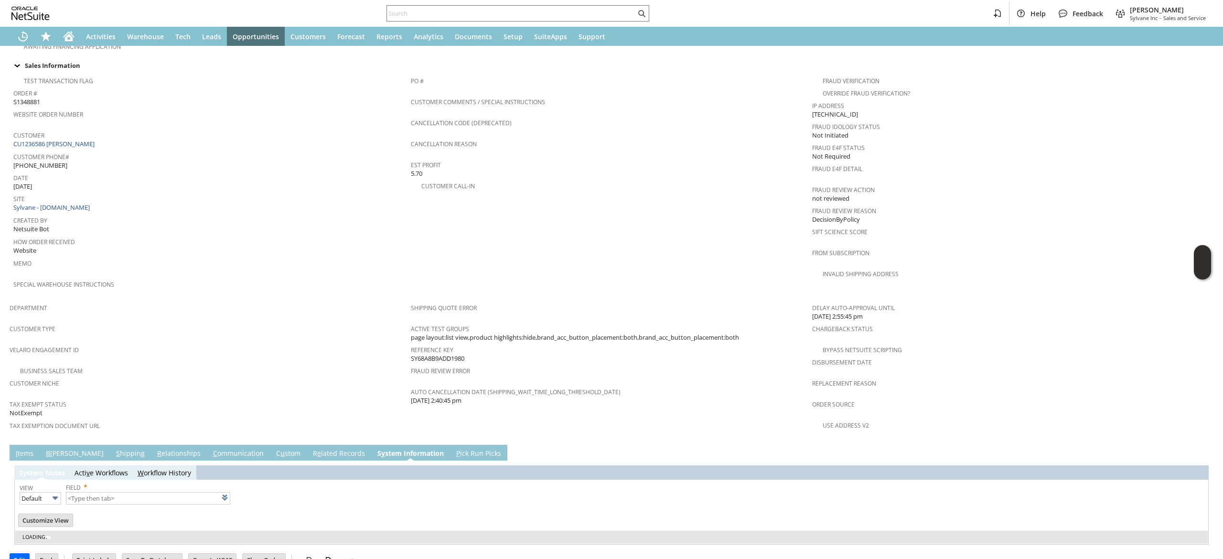
type input "1 to 25 of 99"
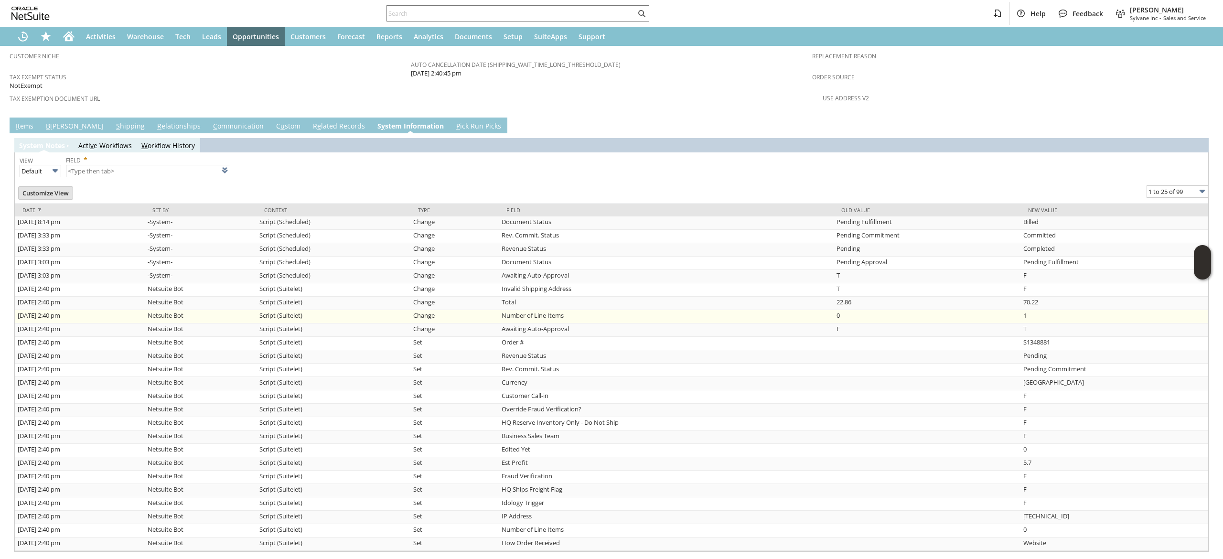
scroll to position [687, 0]
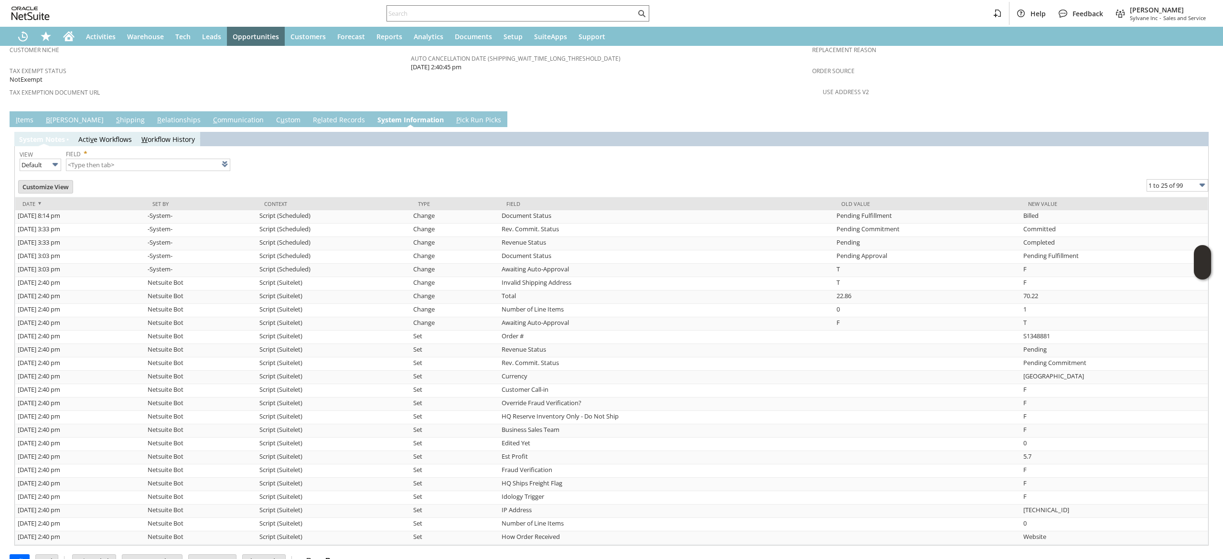
click at [211, 115] on link "C ommunication" at bounding box center [238, 120] width 55 height 11
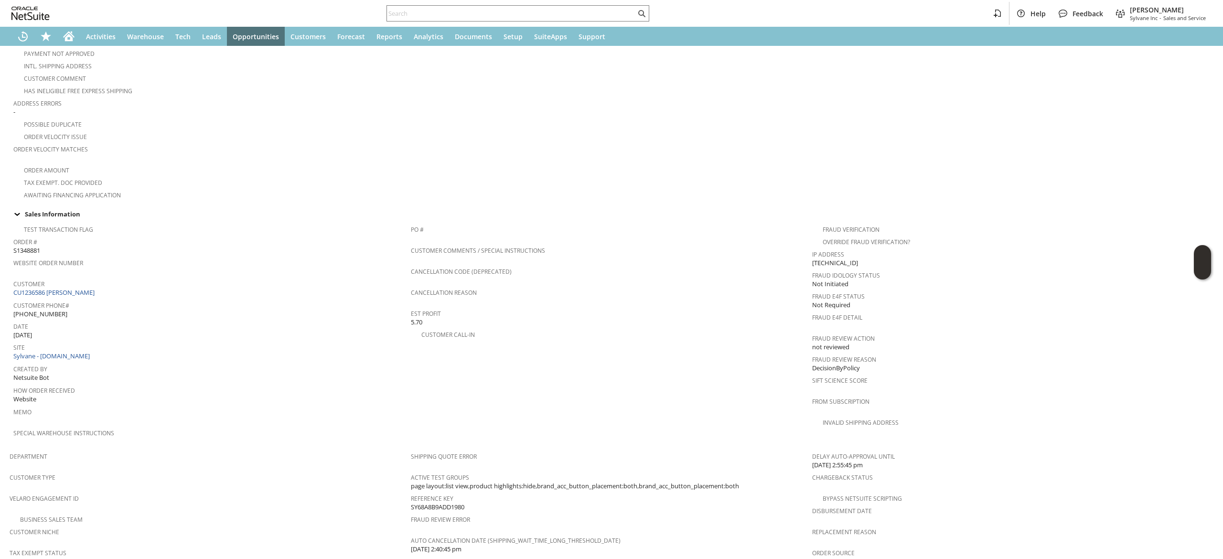
scroll to position [130, 0]
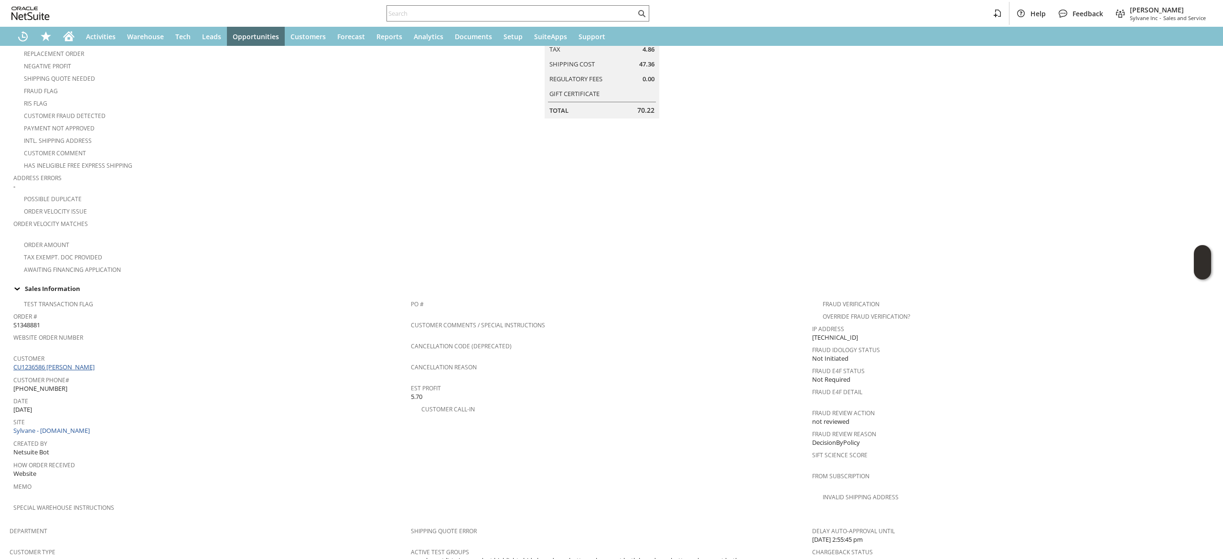
click at [85, 362] on link "CU1236586 [PERSON_NAME]" at bounding box center [55, 366] width 84 height 9
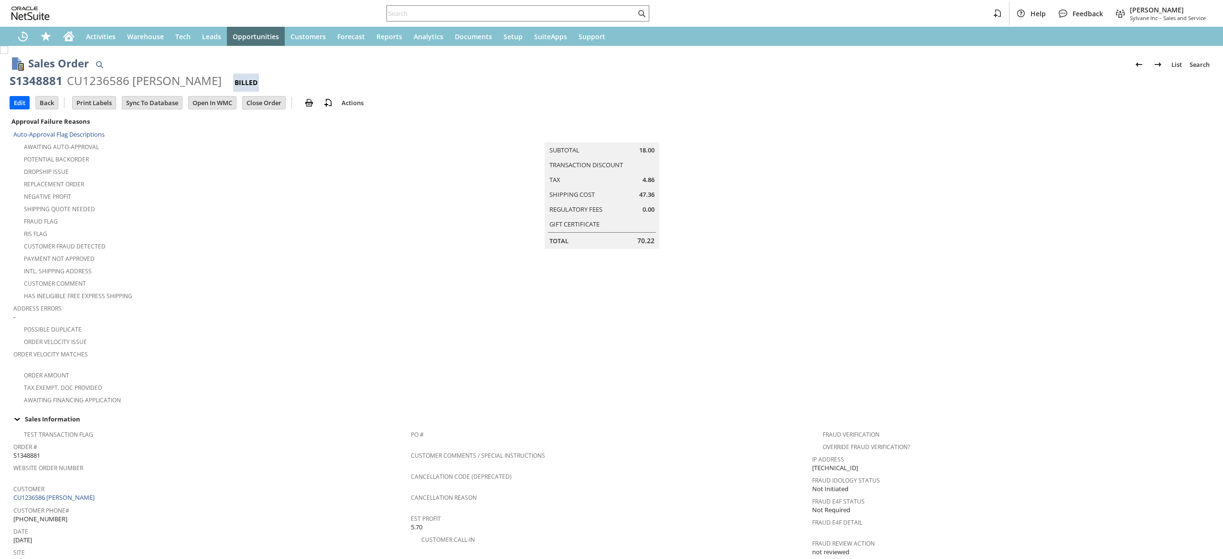
scroll to position [411, 0]
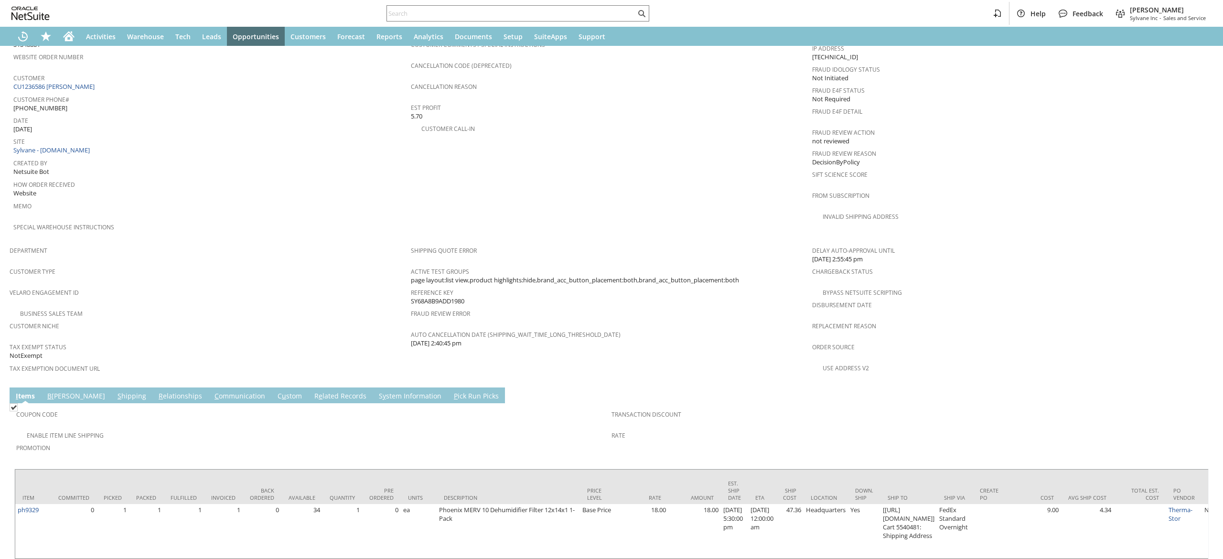
click at [212, 391] on link "C ommunication" at bounding box center [239, 396] width 55 height 11
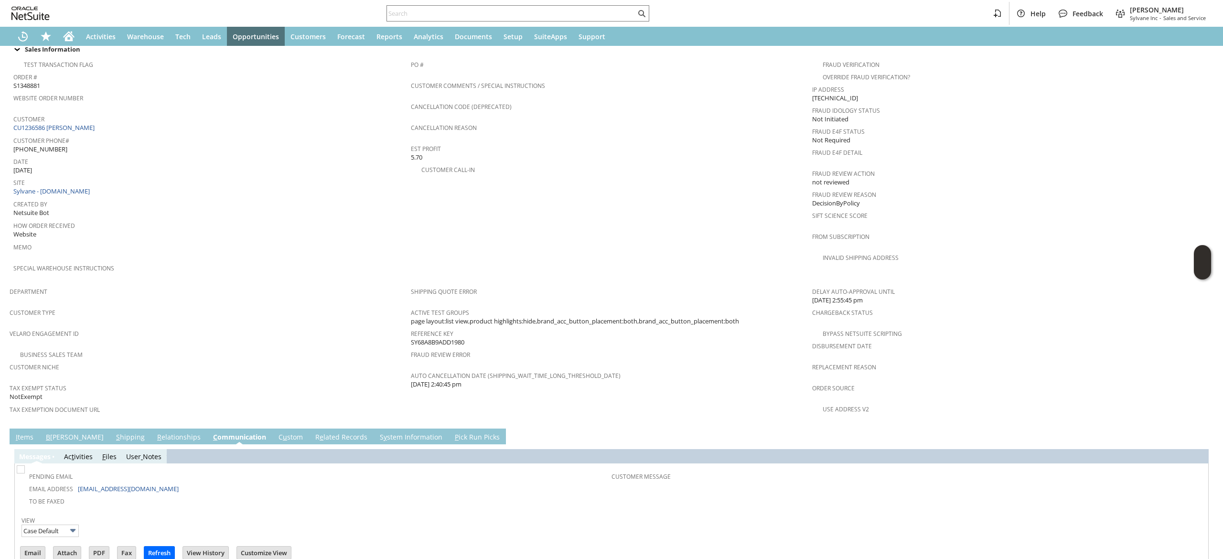
scroll to position [417, 0]
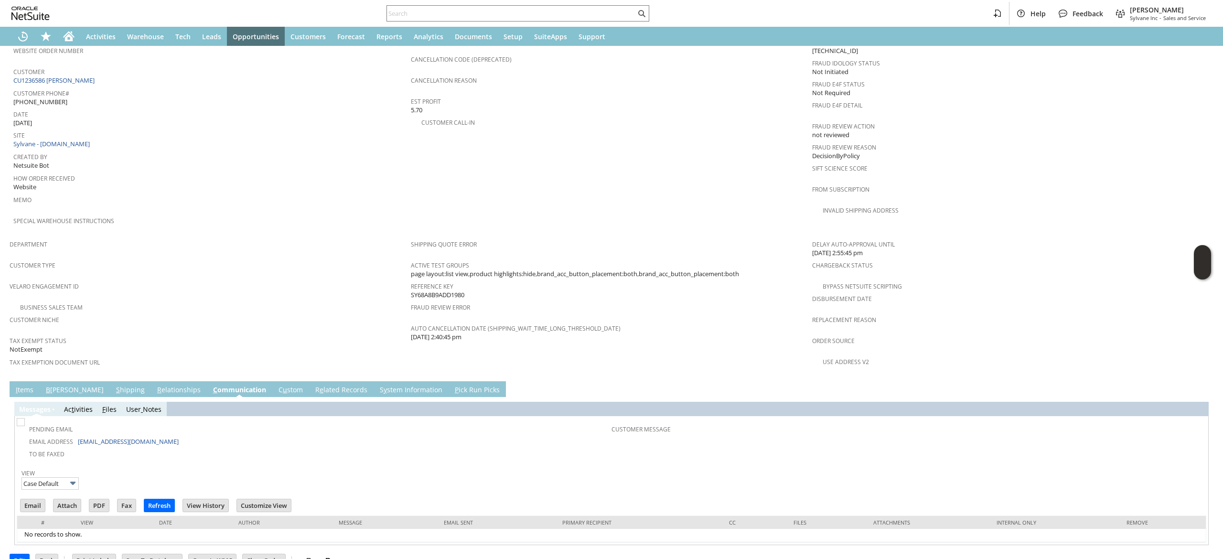
click at [31, 385] on link "I tems" at bounding box center [24, 390] width 22 height 11
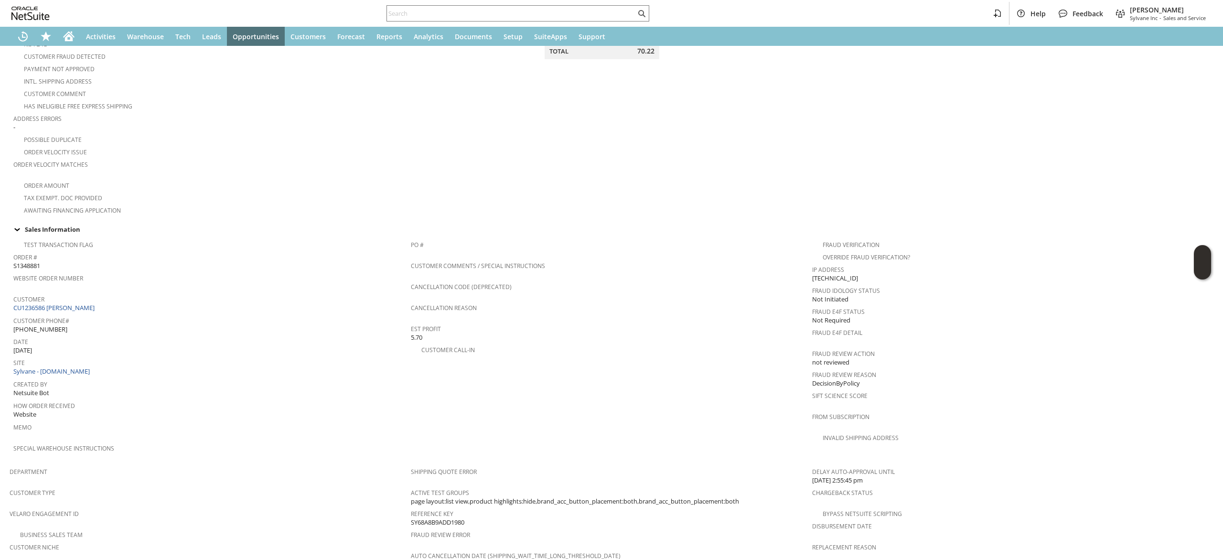
scroll to position [130, 0]
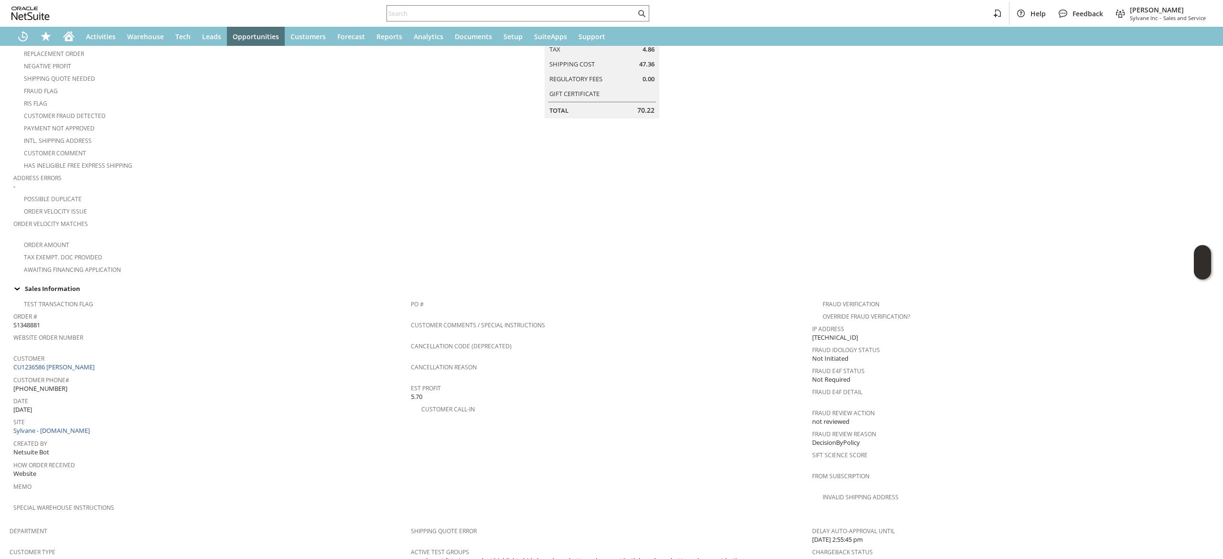
click at [65, 351] on span "Customer" at bounding box center [209, 356] width 393 height 11
click at [83, 362] on link "CU1236586 [PERSON_NAME]" at bounding box center [55, 366] width 84 height 9
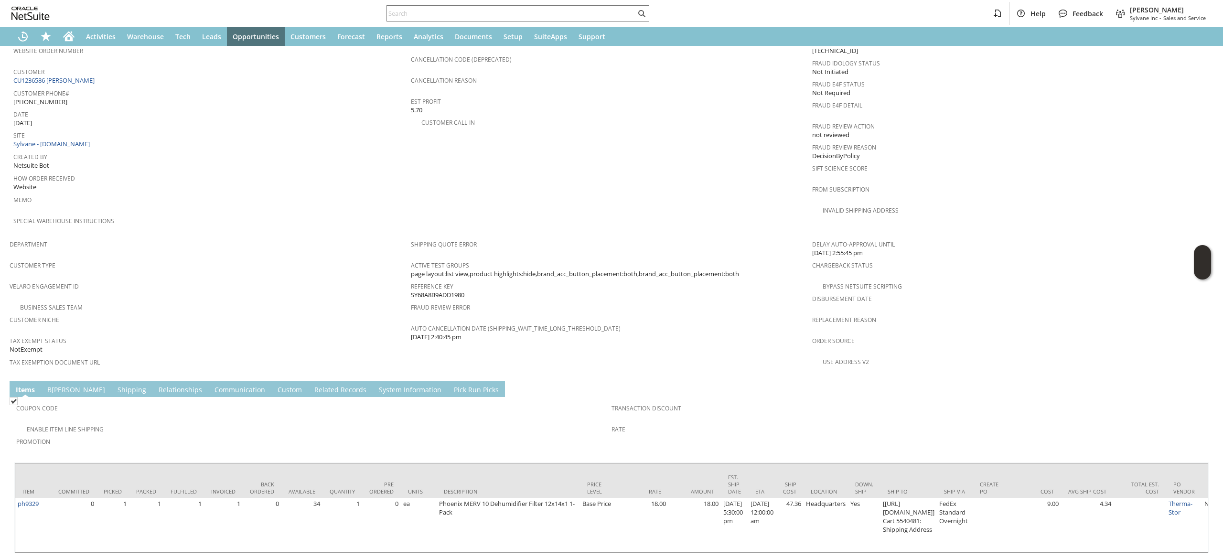
scroll to position [436, 0]
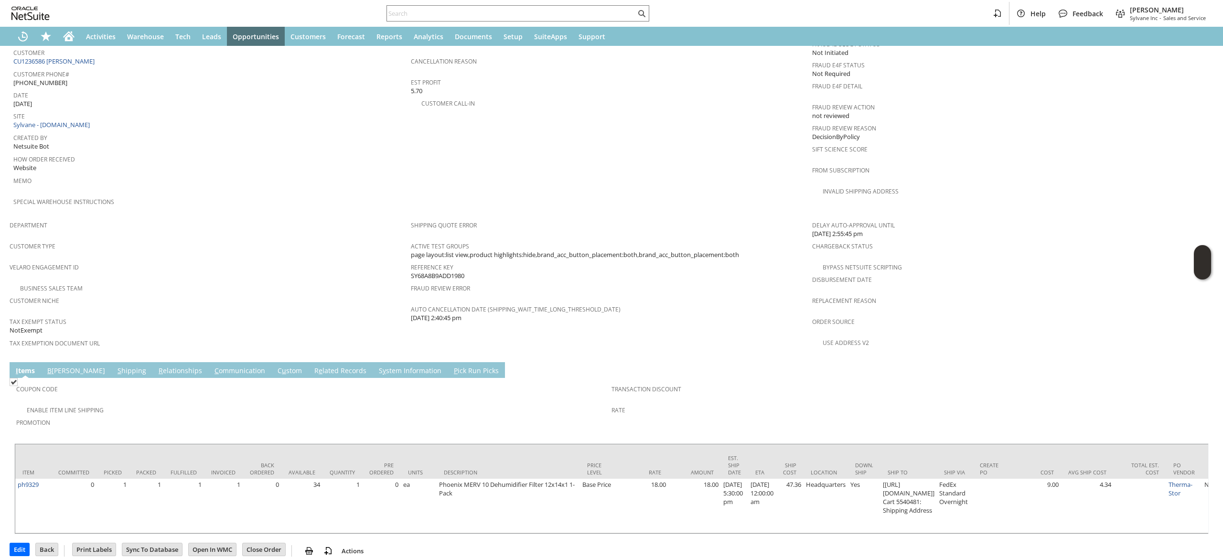
click at [212, 366] on link "C ommunication" at bounding box center [239, 371] width 55 height 11
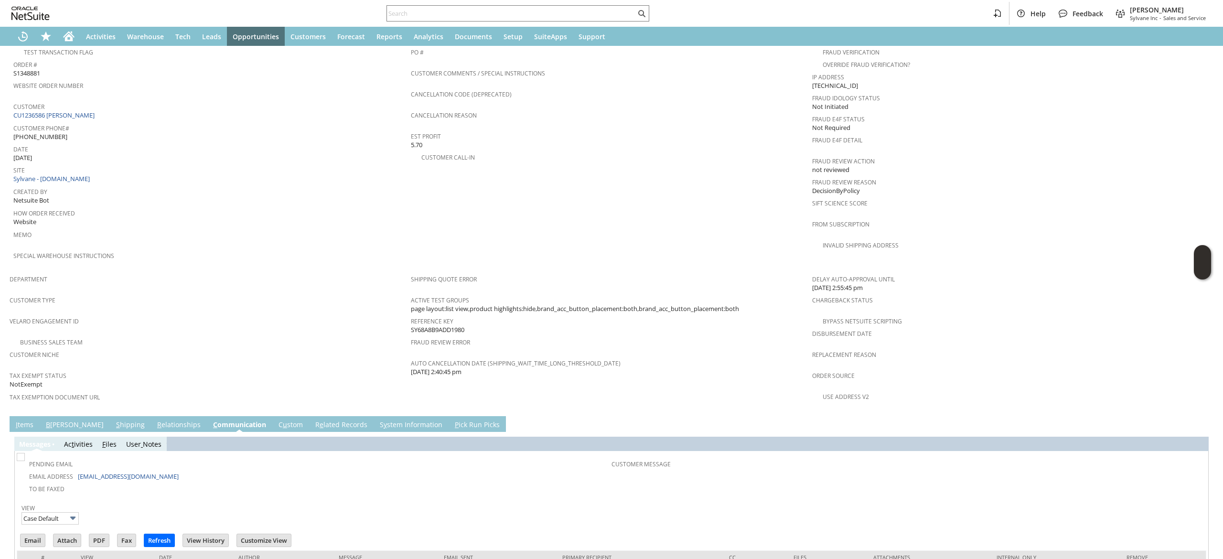
scroll to position [417, 0]
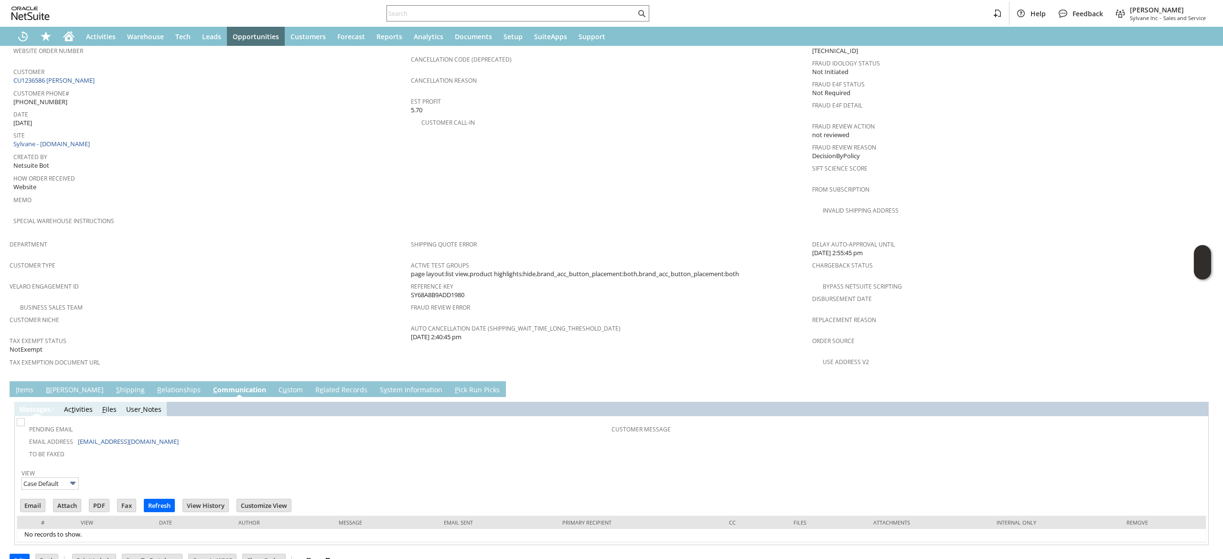
click at [20, 385] on link "I tems" at bounding box center [24, 390] width 22 height 11
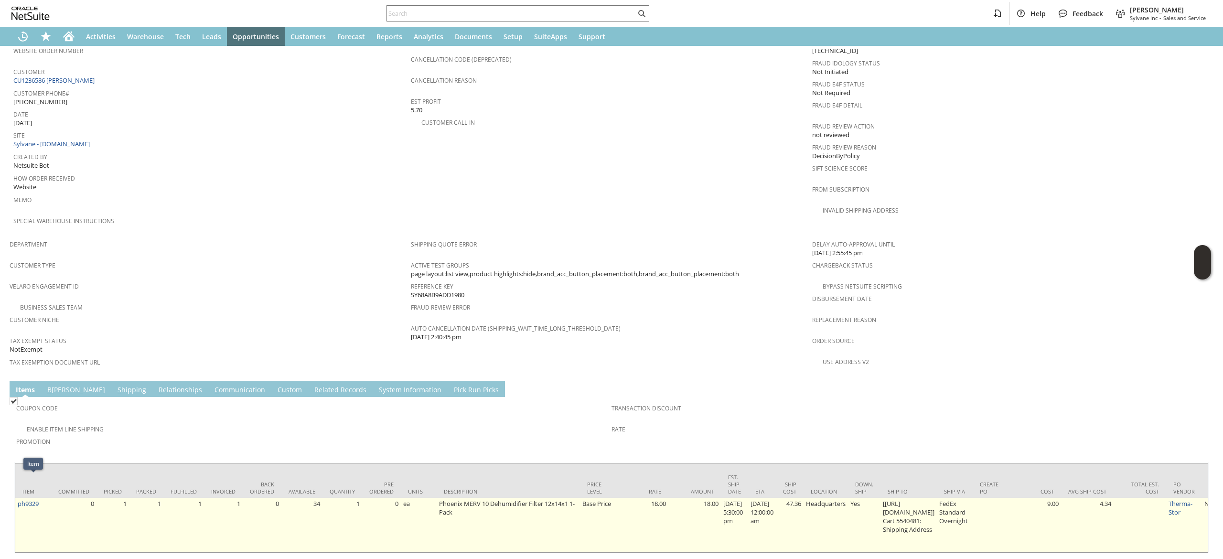
click at [45, 498] on td "ph9329" at bounding box center [33, 525] width 36 height 54
click at [44, 498] on td "ph9329" at bounding box center [33, 525] width 36 height 54
copy tr "ph9329"
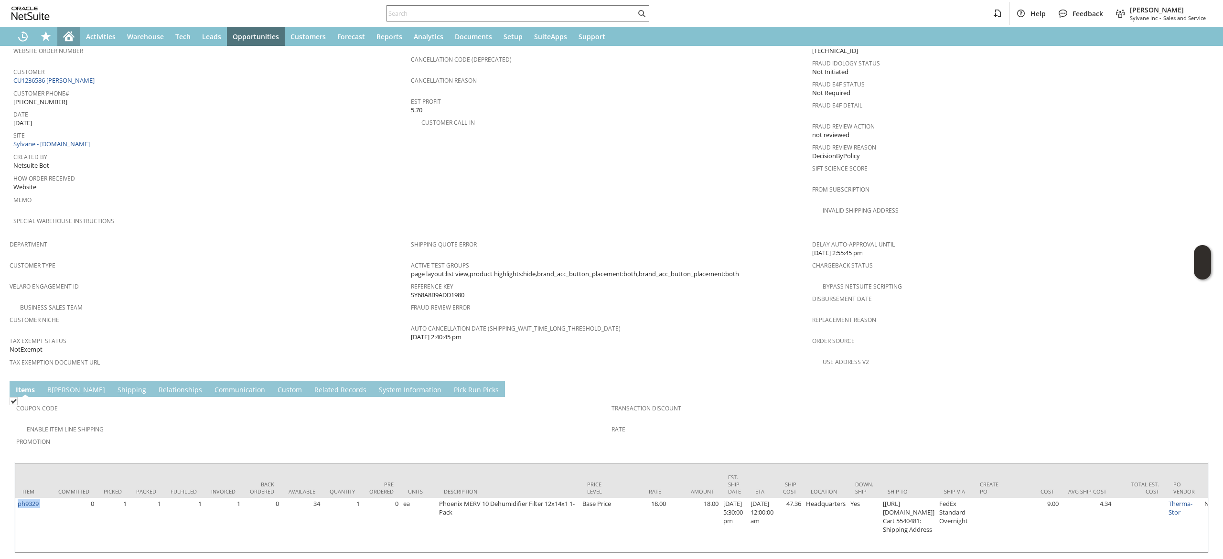
click at [77, 32] on div "Home" at bounding box center [68, 36] width 23 height 19
